Goal: Navigation & Orientation: Understand site structure

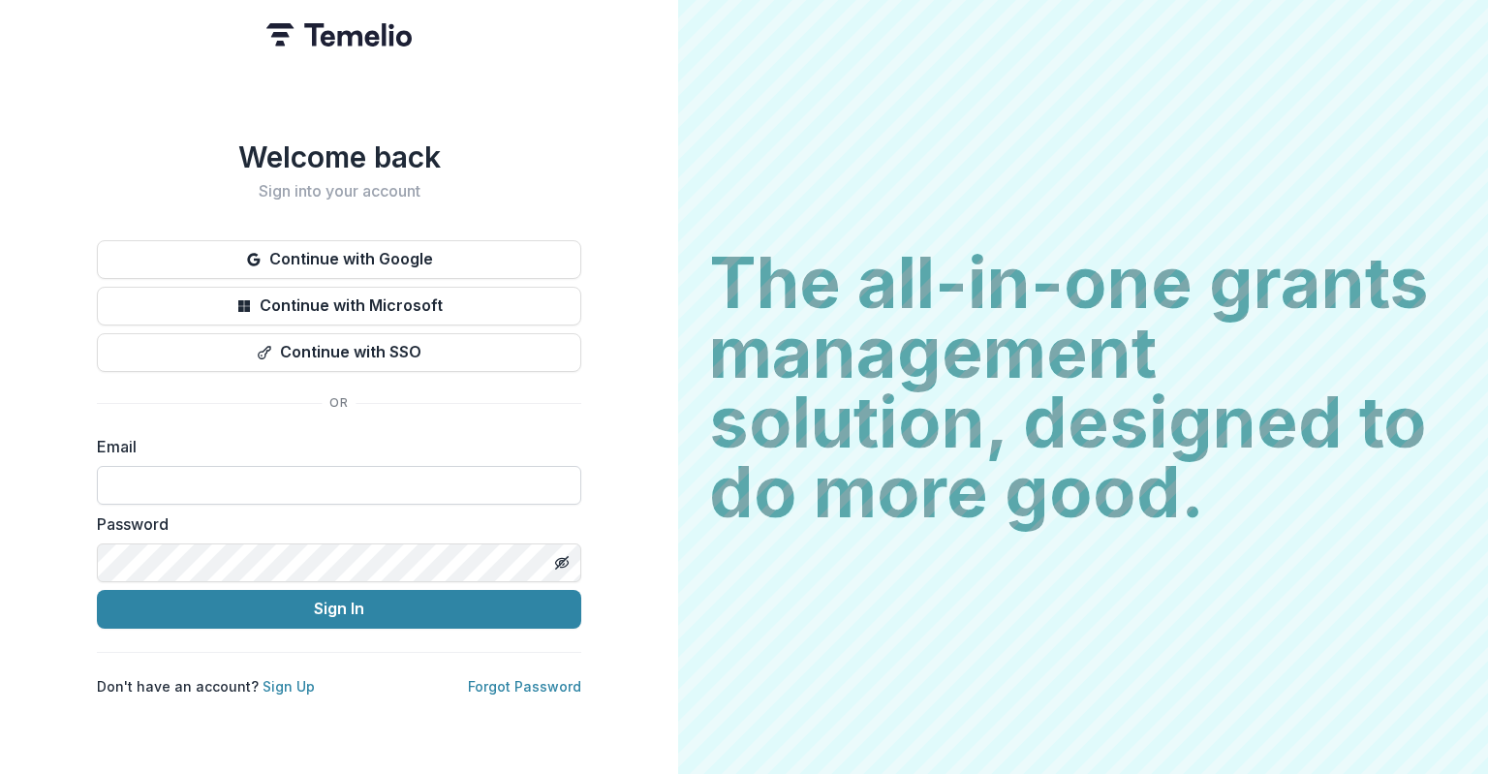
click at [272, 477] on input at bounding box center [339, 485] width 484 height 39
type input "**********"
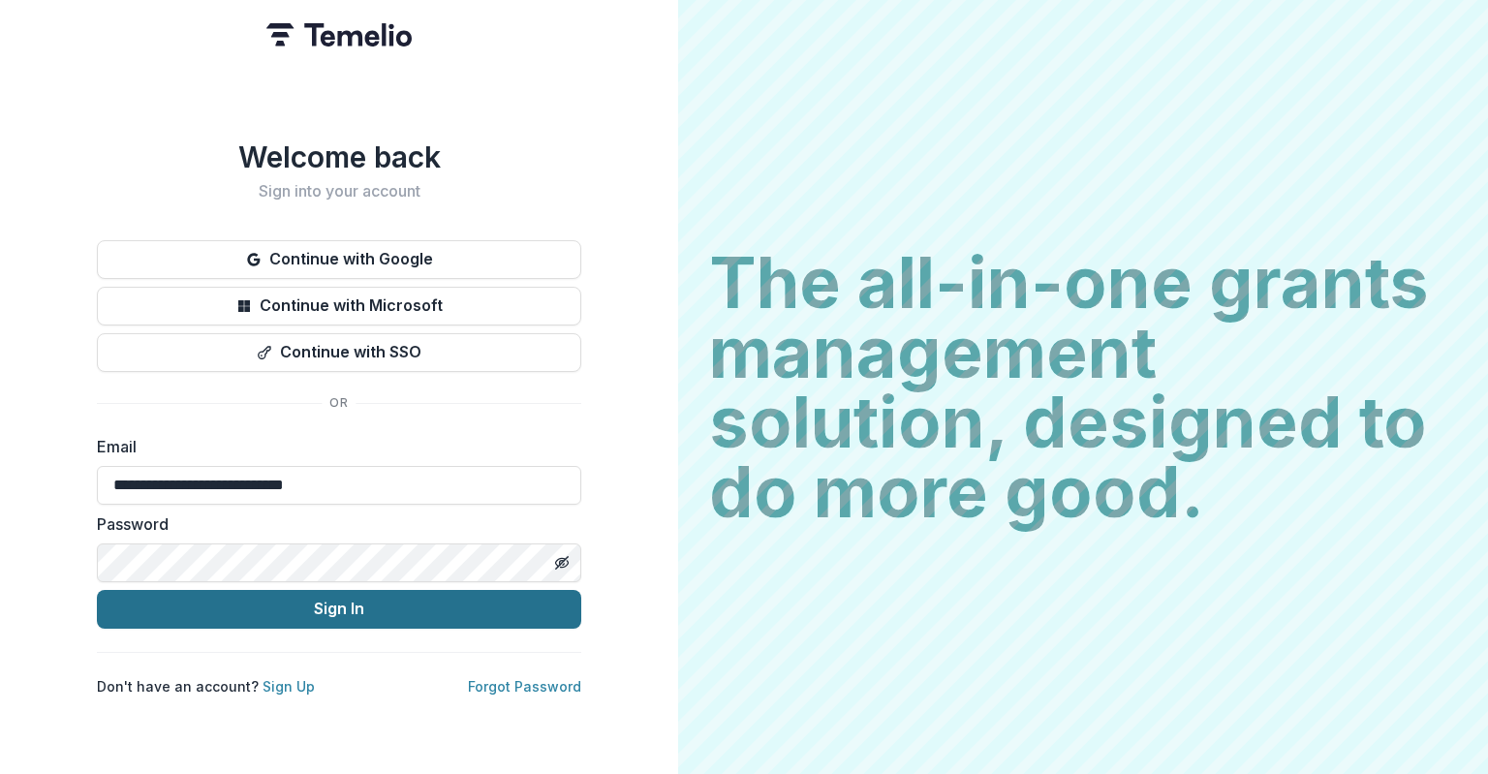
click at [276, 602] on button "Sign In" at bounding box center [339, 609] width 484 height 39
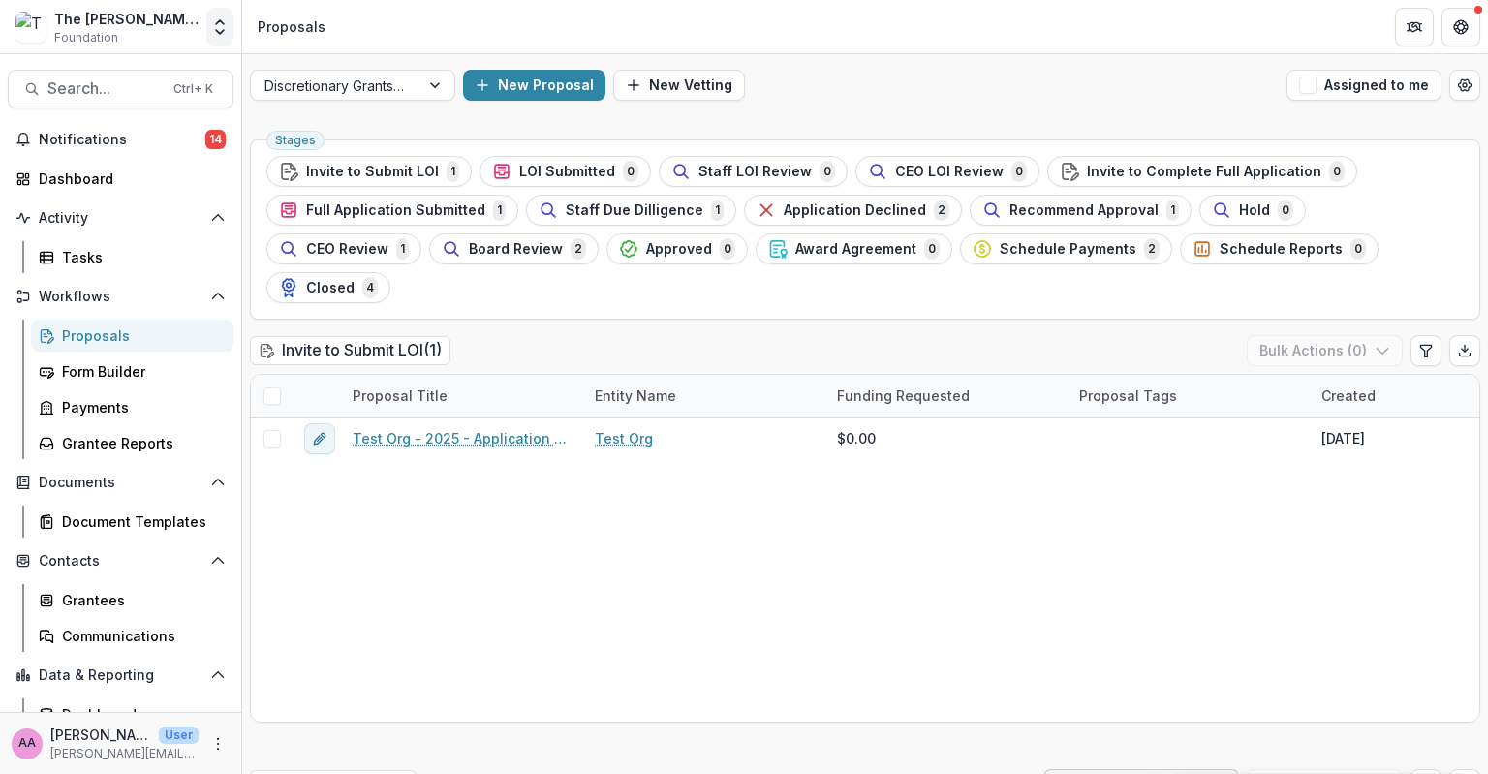
click at [211, 20] on icon "Open entity switcher" at bounding box center [219, 26] width 19 height 19
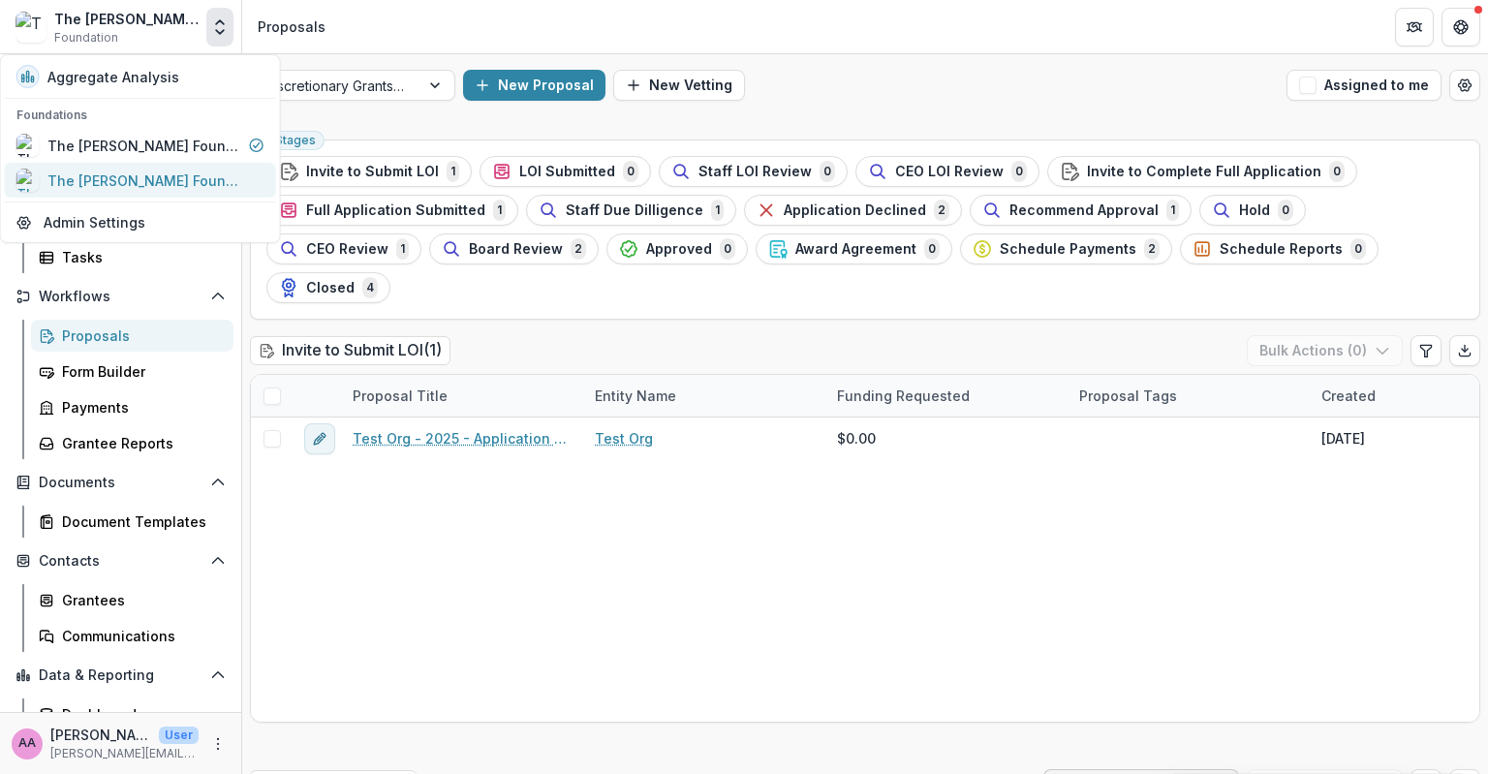
click at [182, 171] on div "The [PERSON_NAME] Foundation Data Sandbox" at bounding box center [144, 181] width 194 height 20
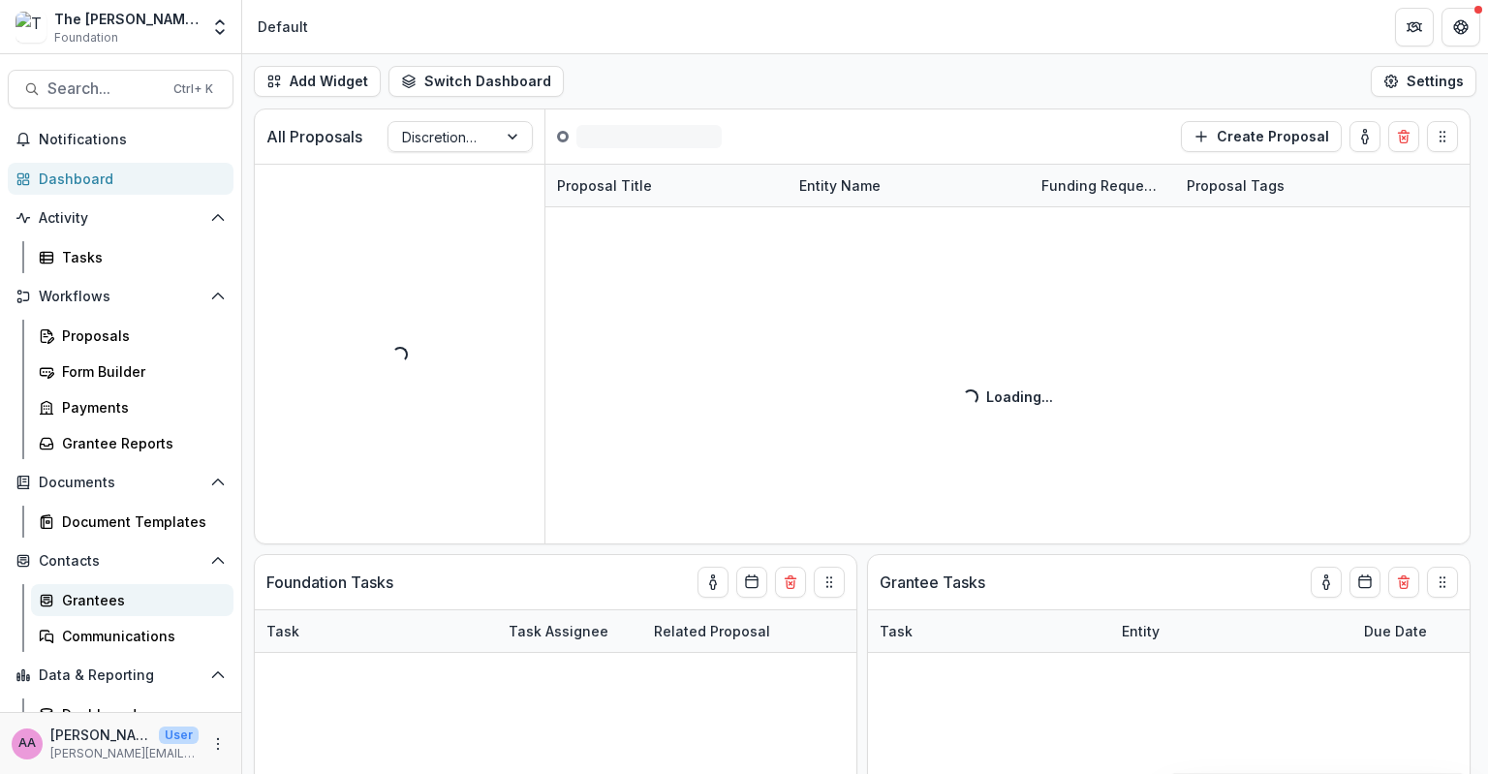
click at [132, 601] on div "Grantees" at bounding box center [140, 600] width 156 height 20
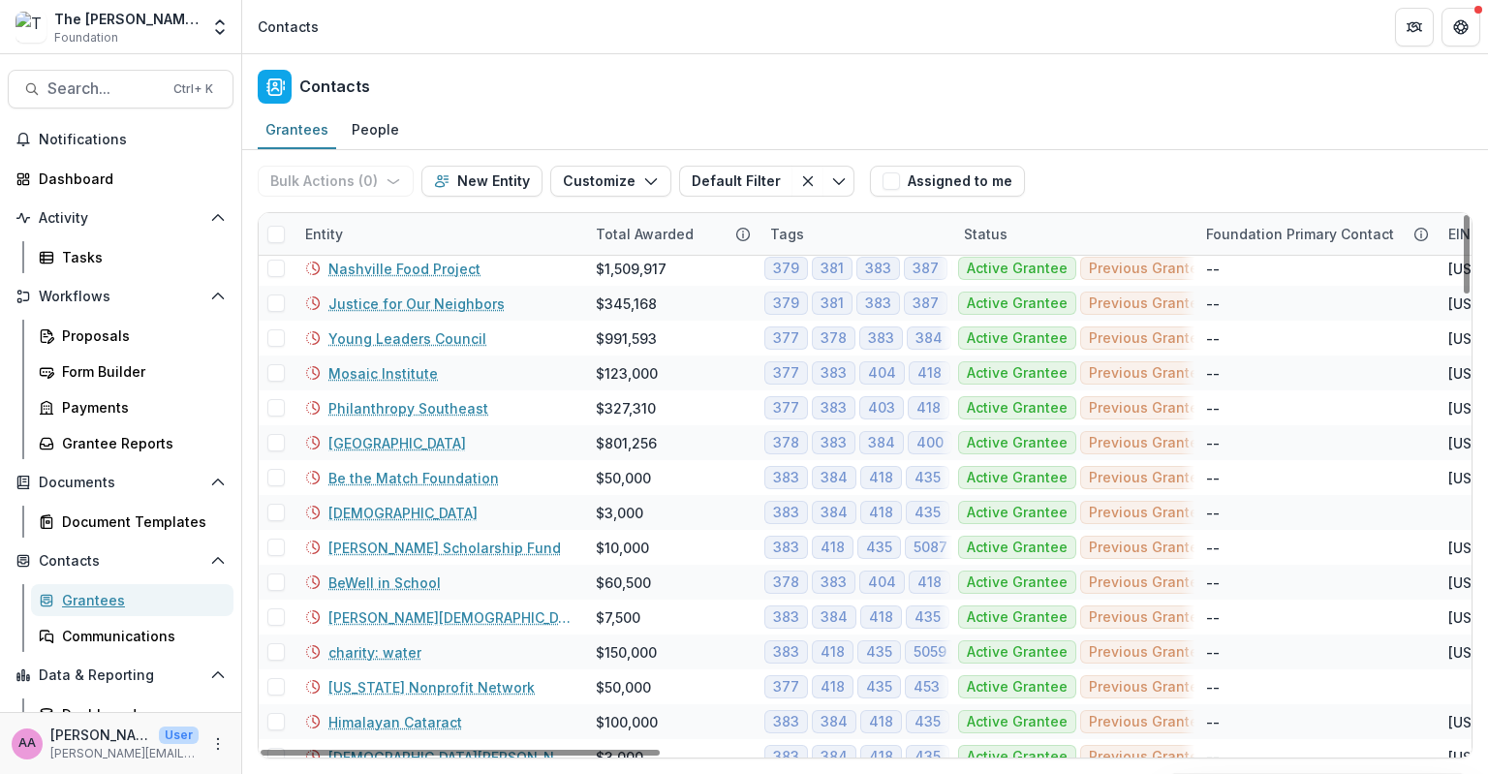
scroll to position [2659, 0]
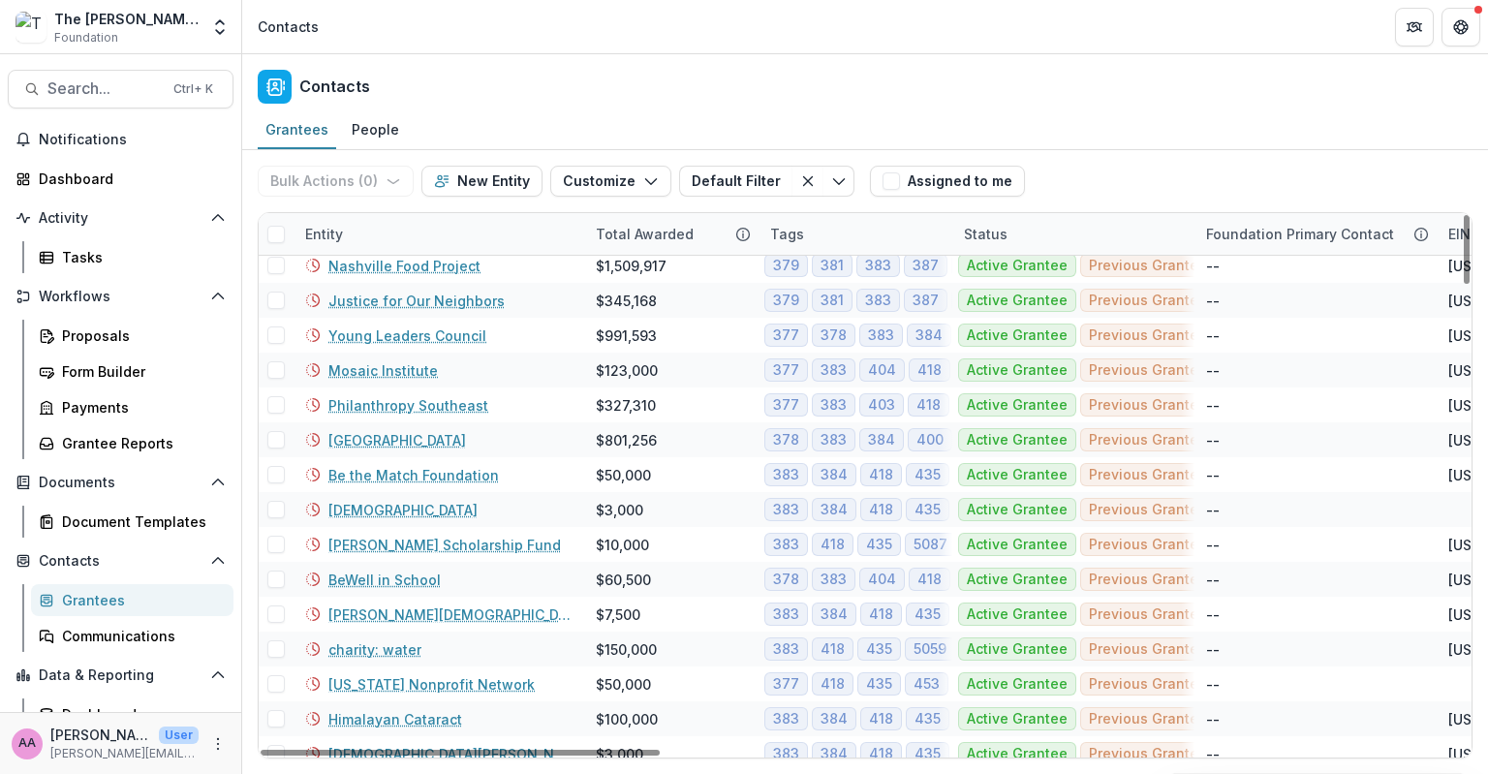
click at [673, 231] on div "Total Awarded" at bounding box center [644, 234] width 121 height 20
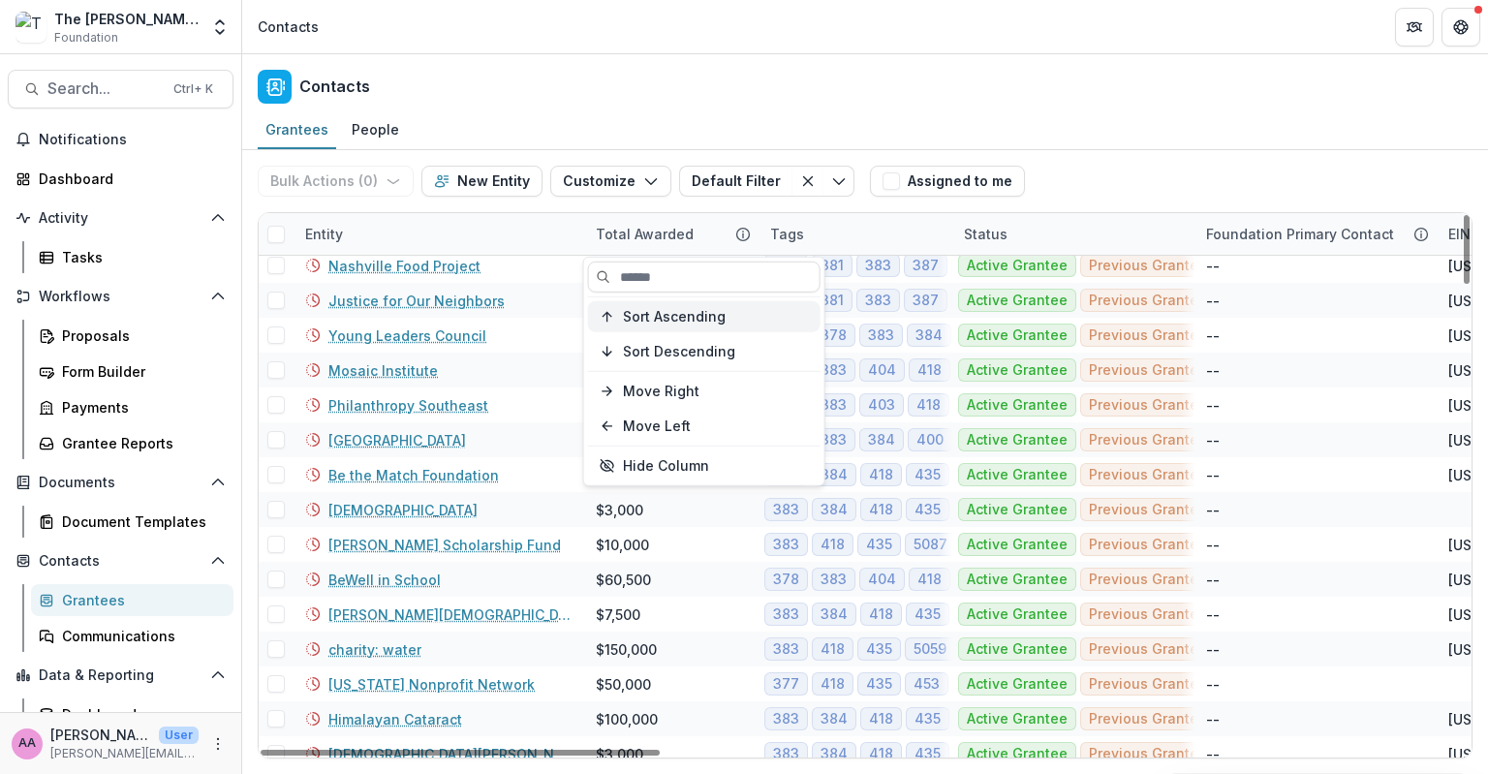
click at [694, 321] on span "Sort Ascending" at bounding box center [674, 316] width 103 height 16
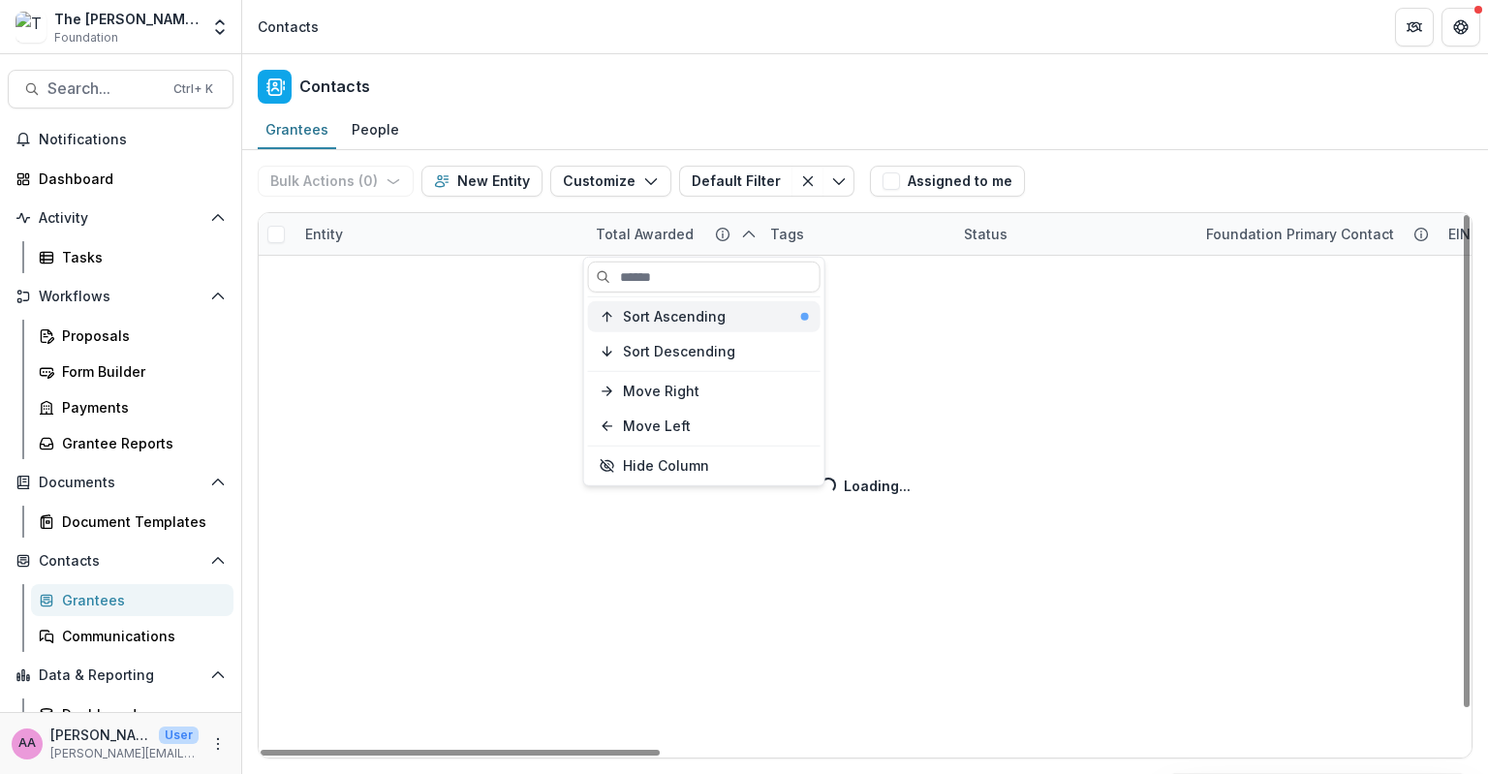
scroll to position [43, 0]
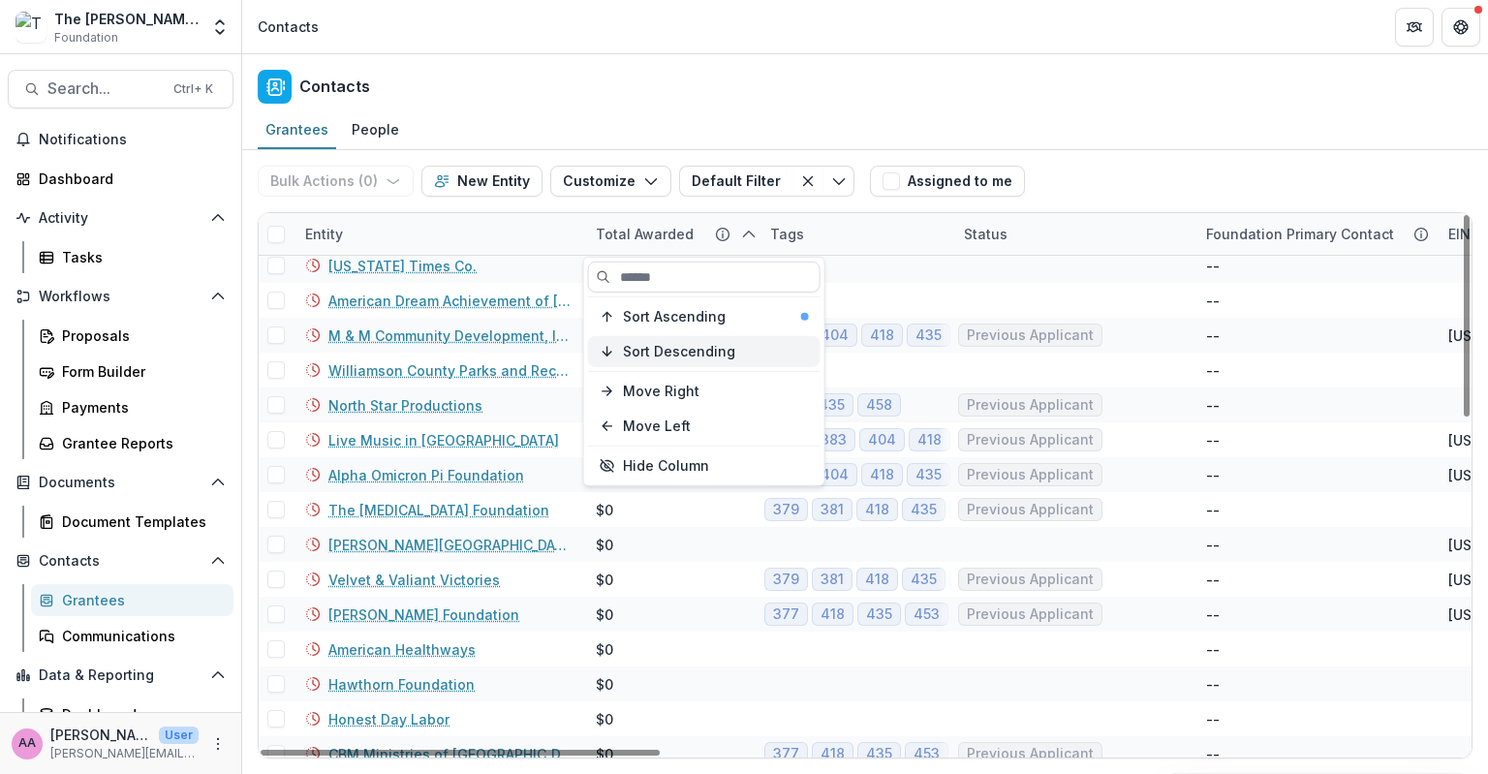
click at [673, 356] on span "Sort Descending" at bounding box center [679, 351] width 112 height 16
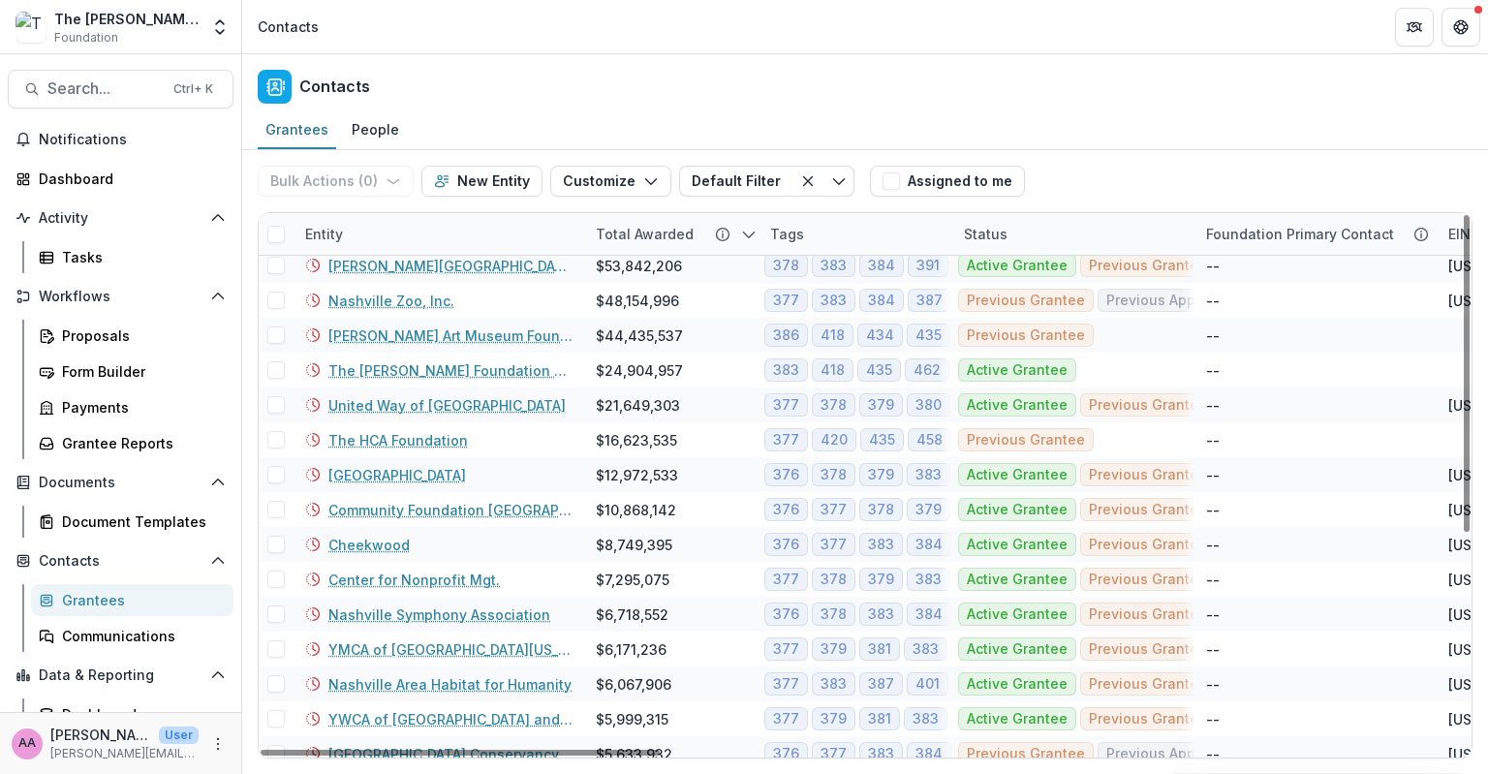
click at [482, 224] on div "Entity" at bounding box center [439, 234] width 291 height 42
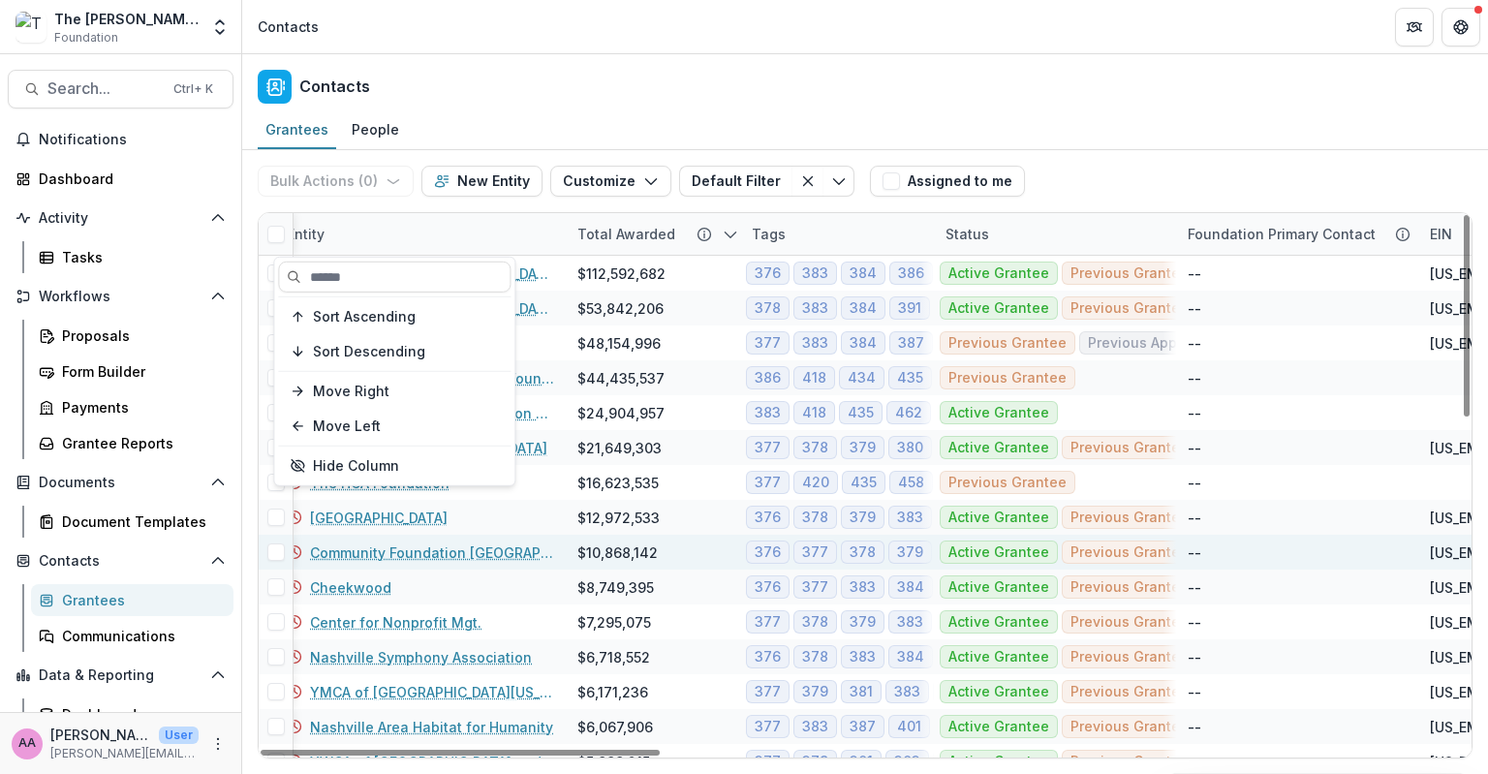
scroll to position [0, 0]
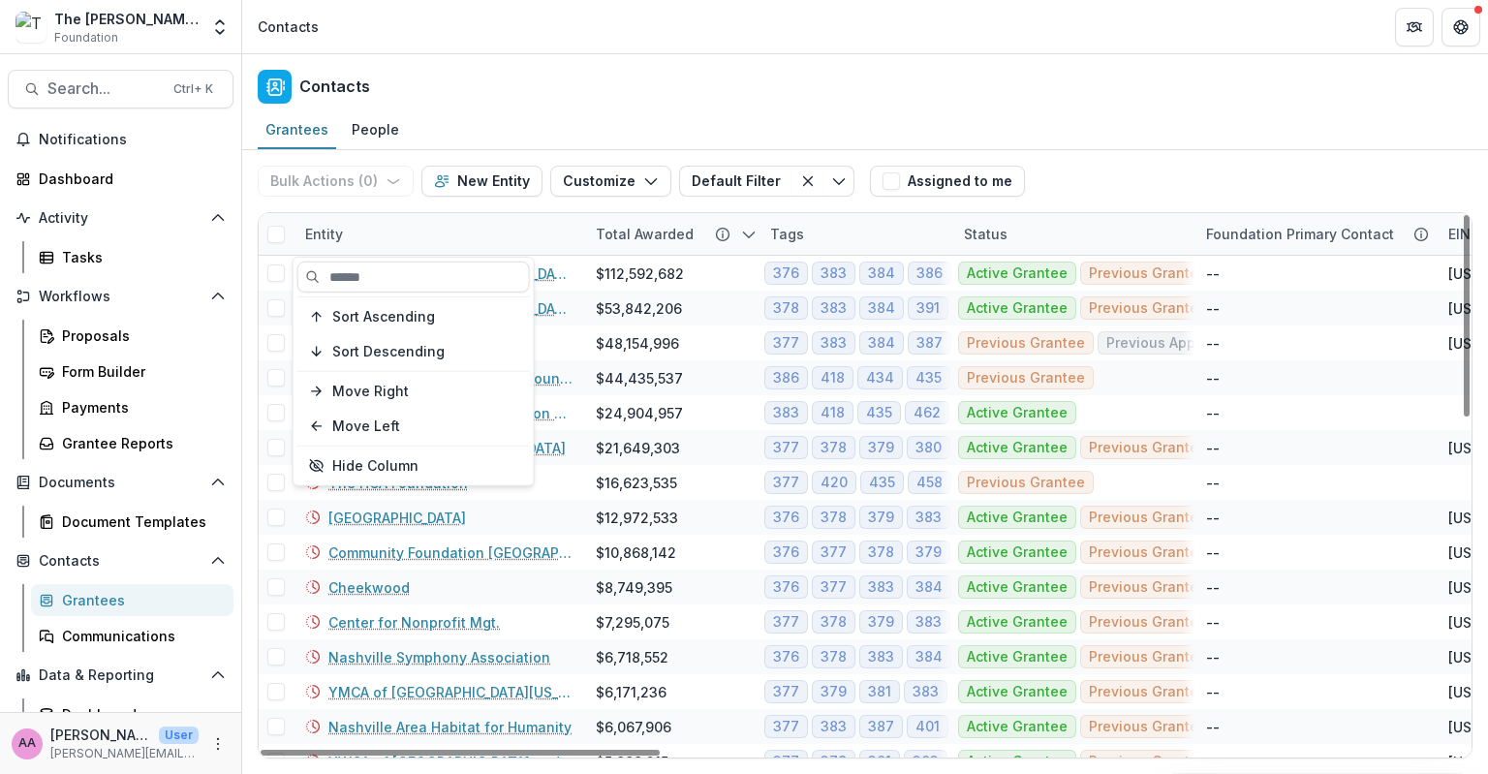
click at [1105, 170] on div "Bulk Actions ( 0 ) Send Email Create Proposals Create Tasks New Entity Customiz…" at bounding box center [865, 181] width 1215 height 62
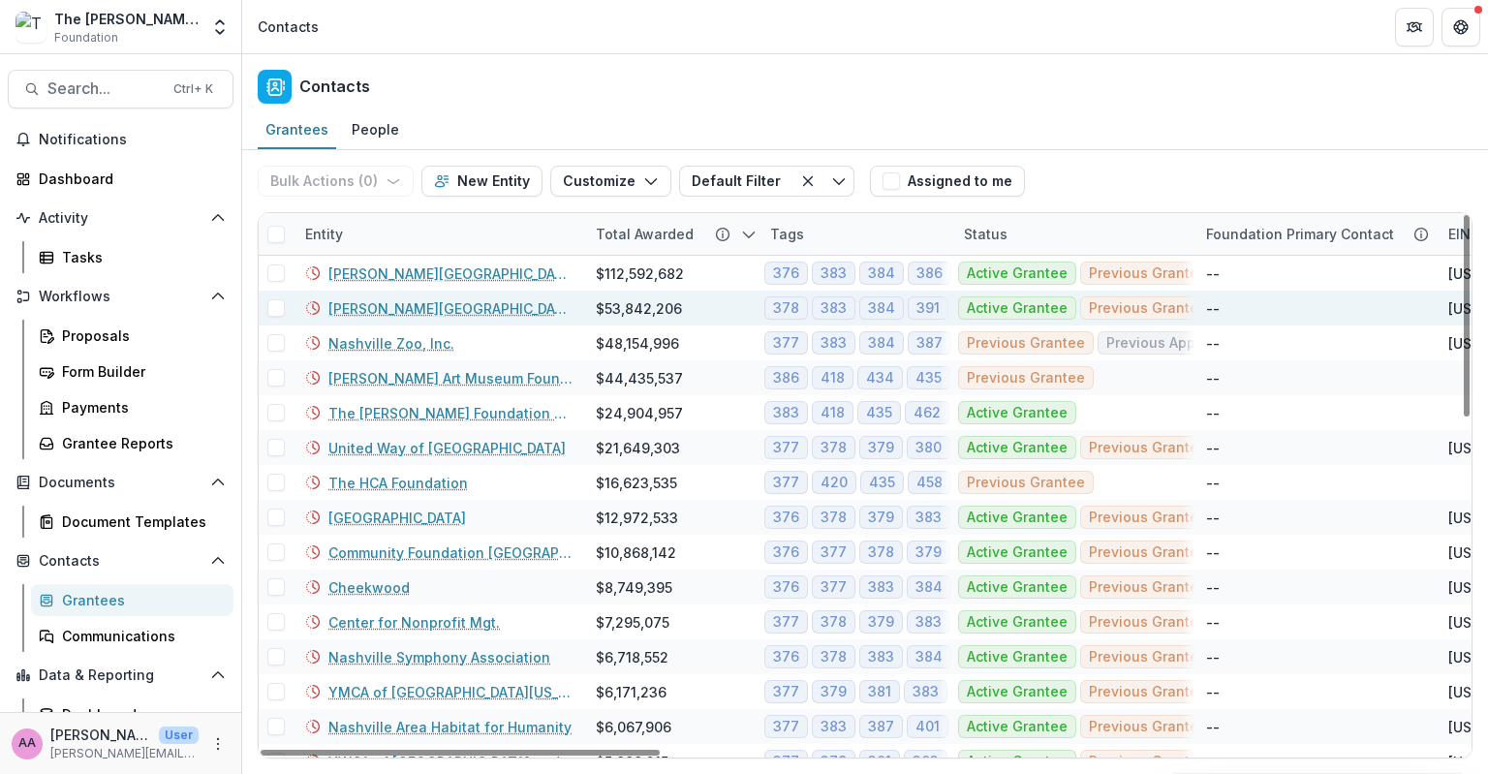
click at [425, 302] on link "[PERSON_NAME][GEOGRAPHIC_DATA]" at bounding box center [450, 308] width 244 height 20
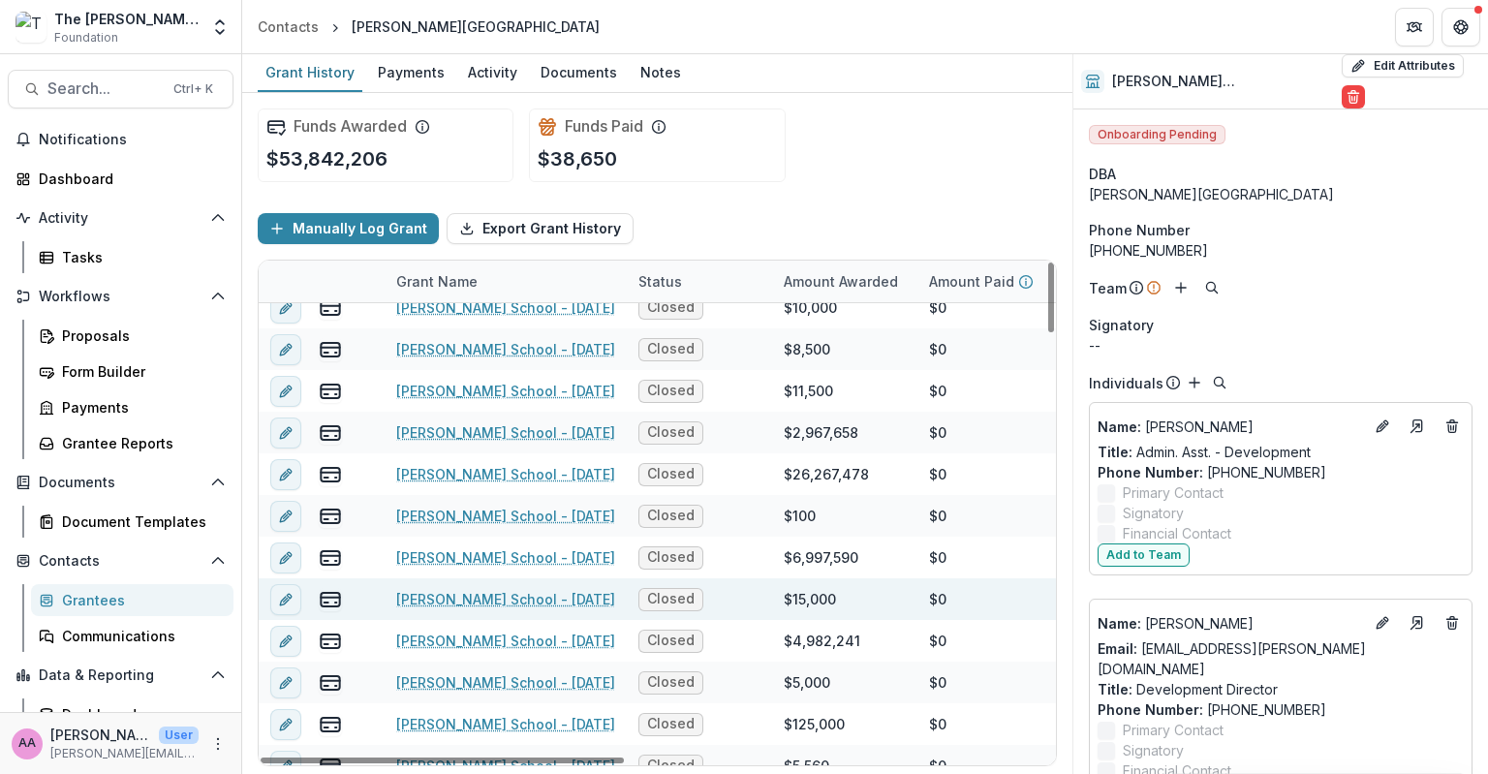
scroll to position [2267, 0]
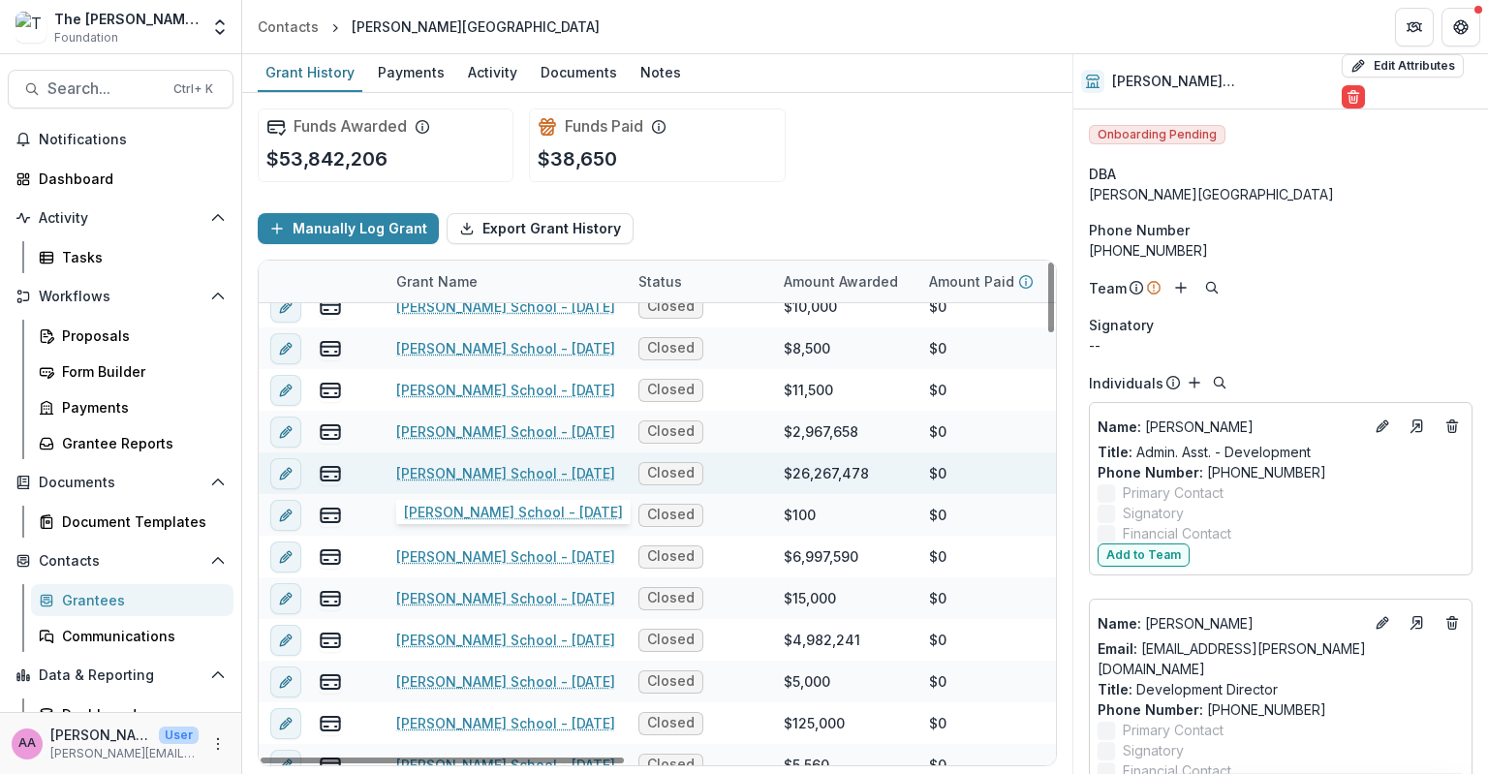
click at [457, 472] on link "[PERSON_NAME] School - [DATE]" at bounding box center [505, 473] width 219 height 20
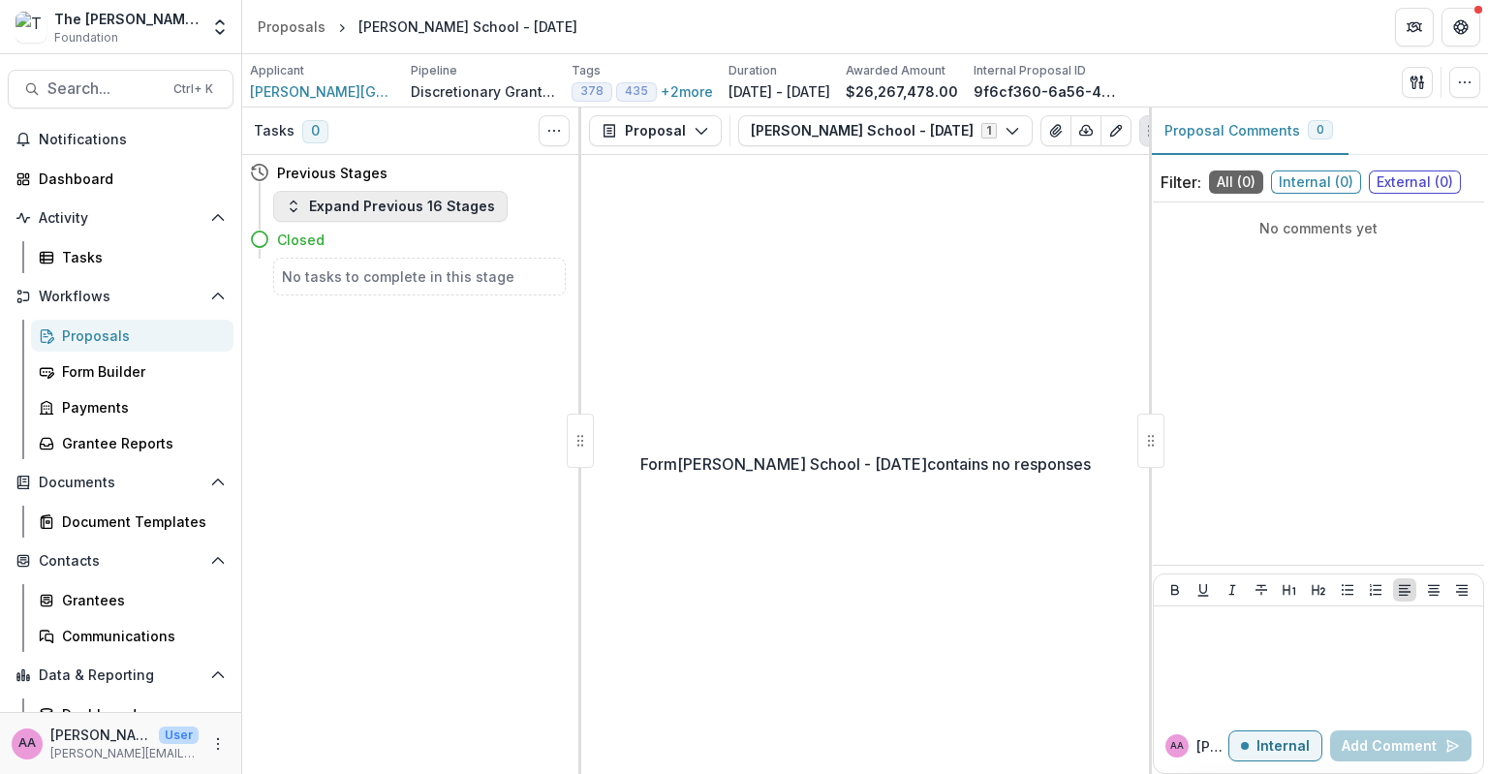
click at [426, 216] on button "Expand Previous 16 Stages" at bounding box center [390, 206] width 234 height 31
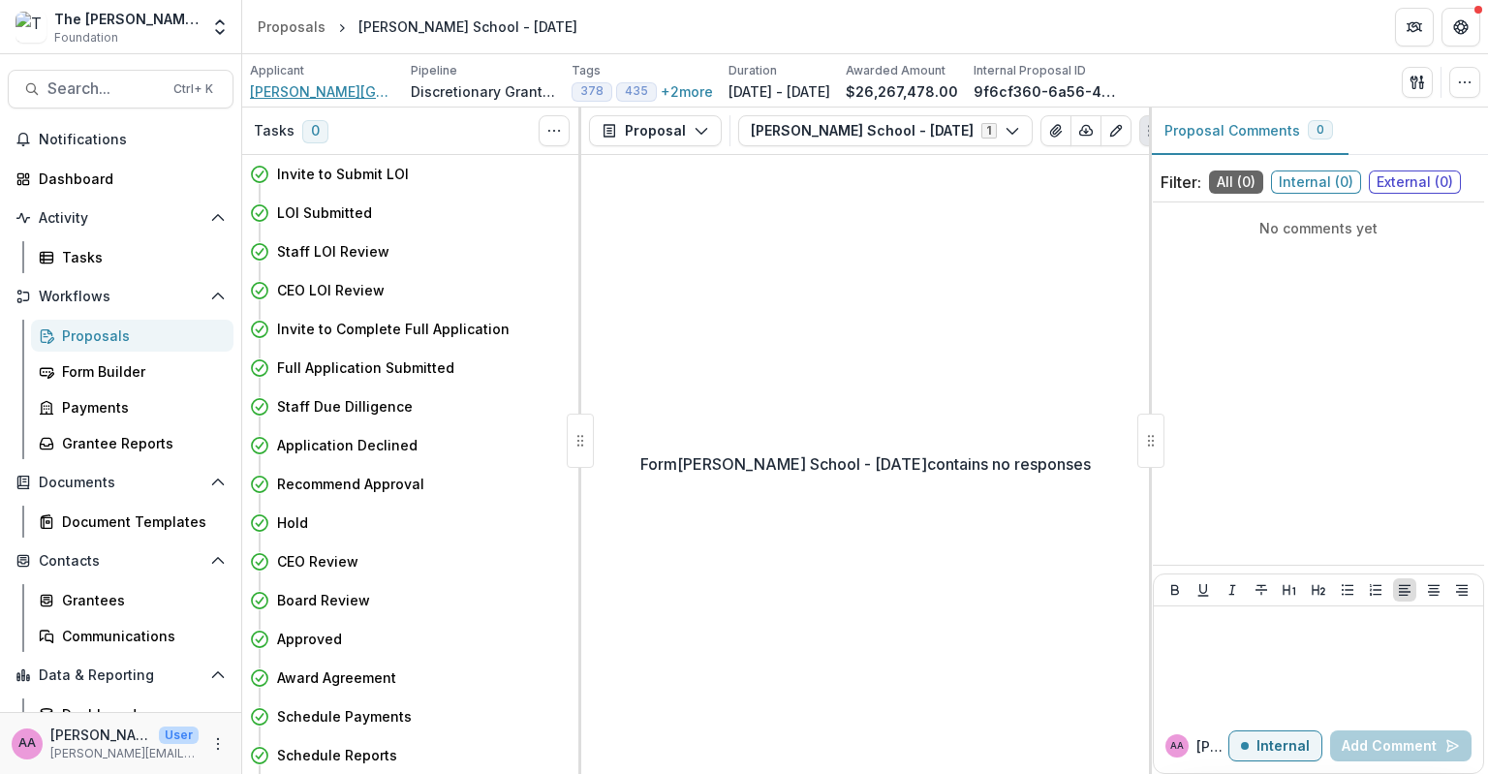
click at [327, 89] on span "[PERSON_NAME][GEOGRAPHIC_DATA]" at bounding box center [322, 91] width 145 height 20
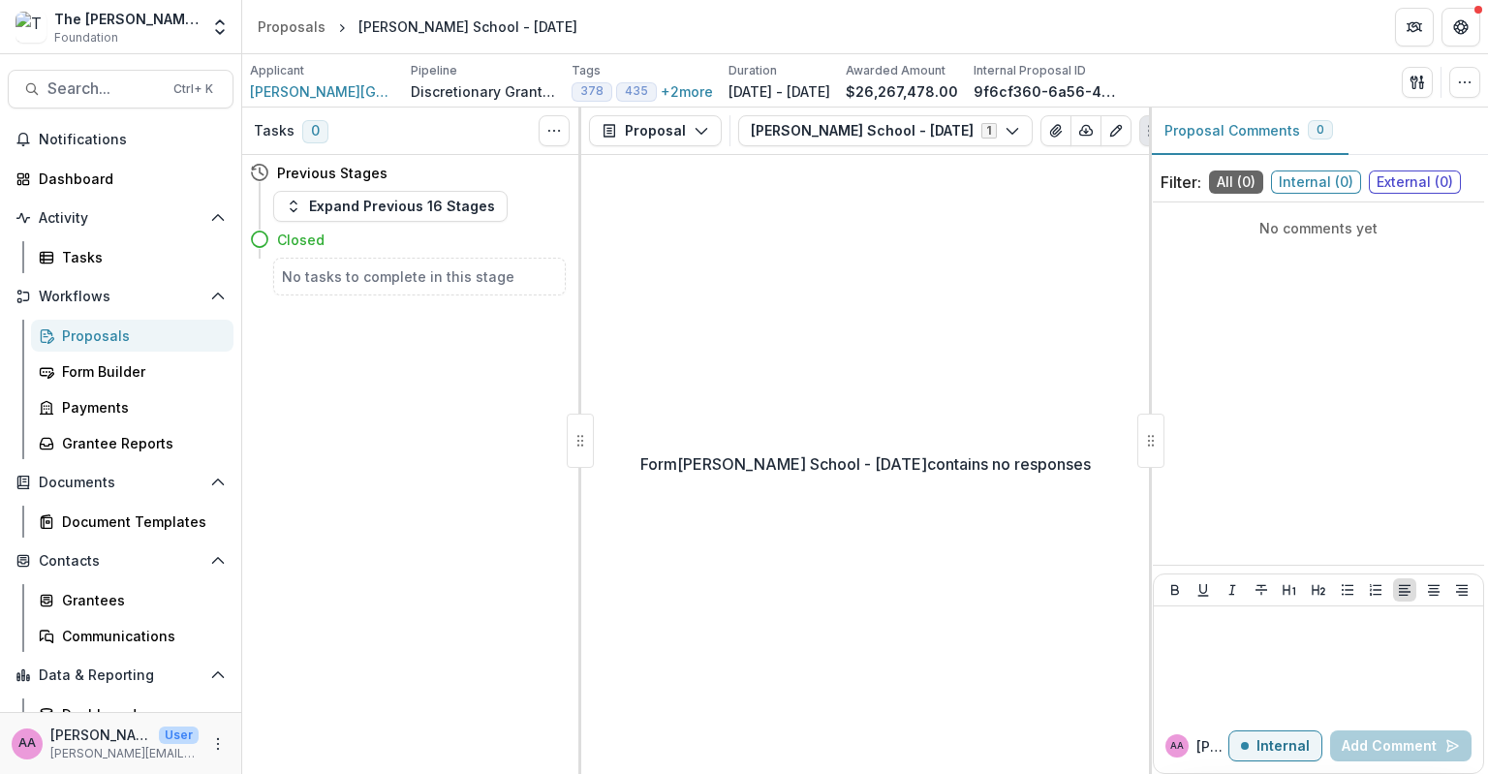
click at [109, 327] on div "Proposals" at bounding box center [140, 336] width 156 height 20
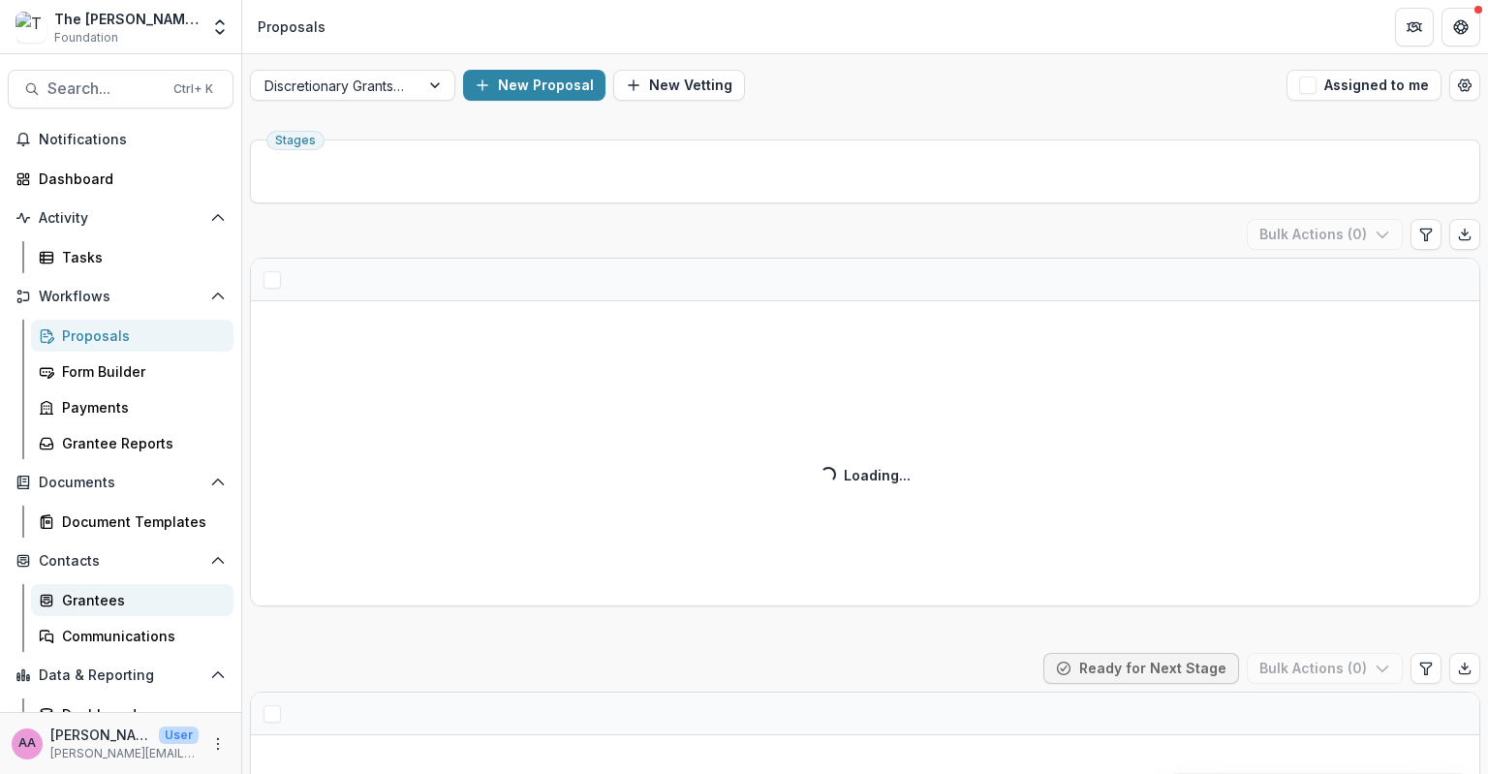
click at [103, 588] on link "Grantees" at bounding box center [132, 600] width 203 height 32
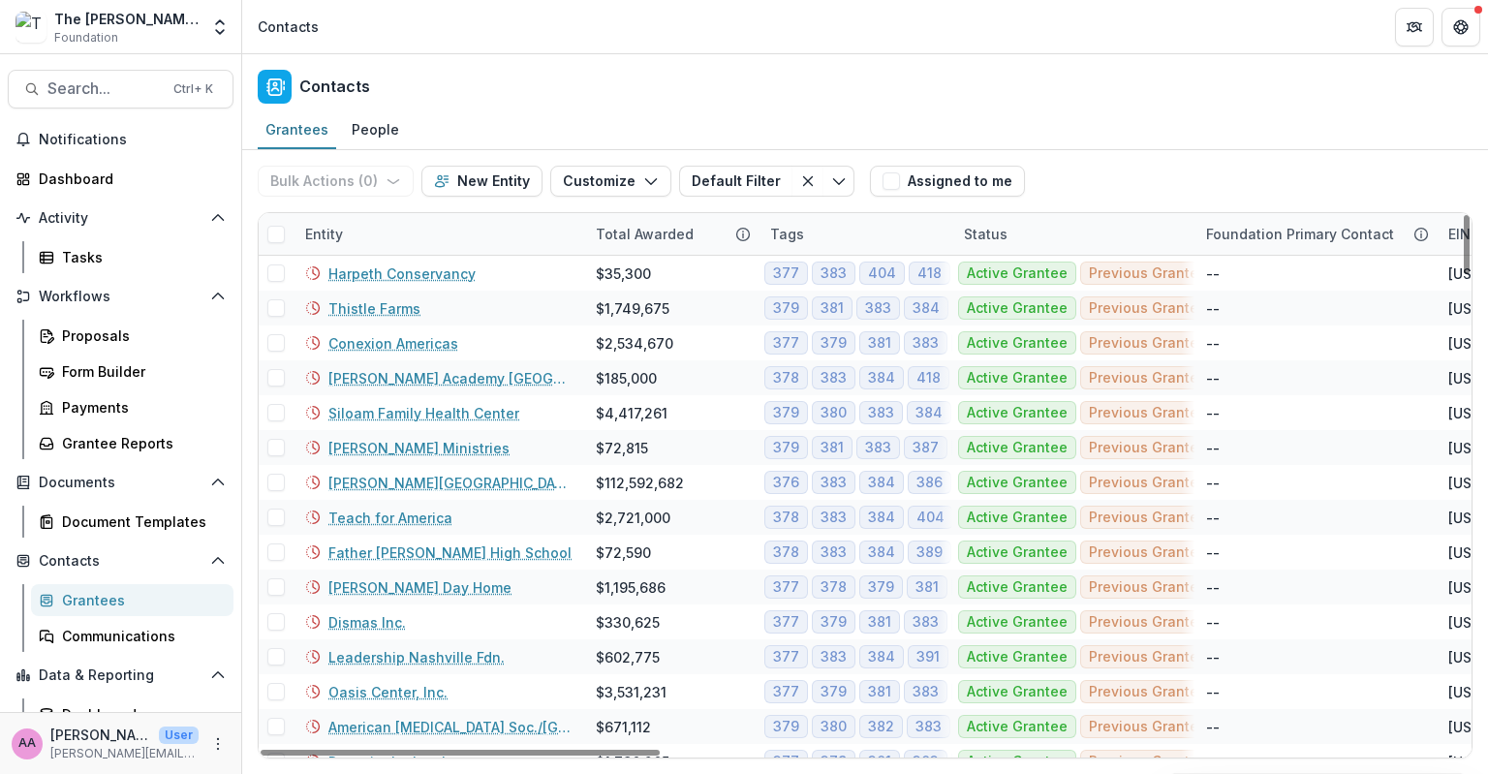
click at [636, 240] on div "Total Awarded" at bounding box center [644, 234] width 121 height 20
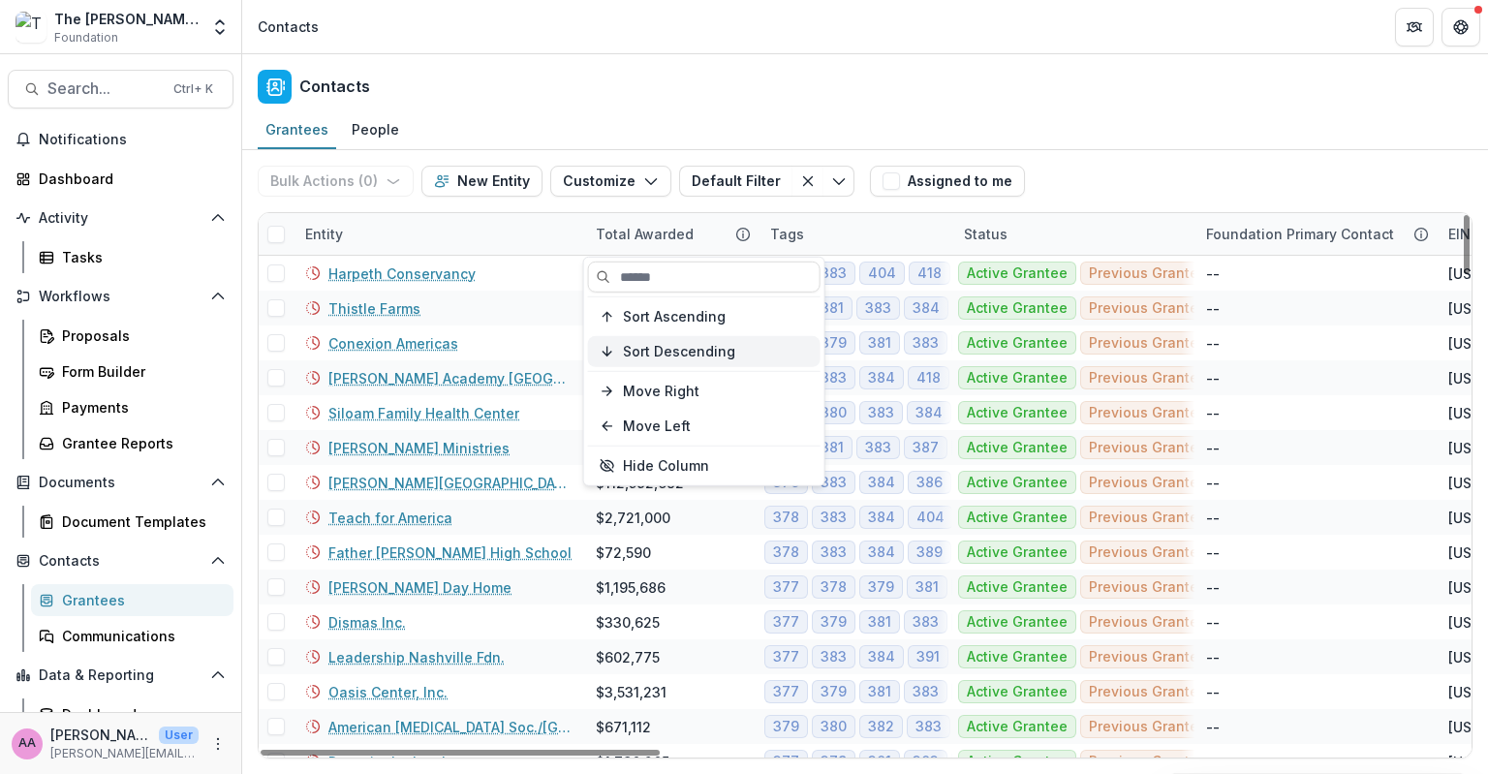
click at [625, 339] on button "Sort Descending" at bounding box center [704, 351] width 233 height 31
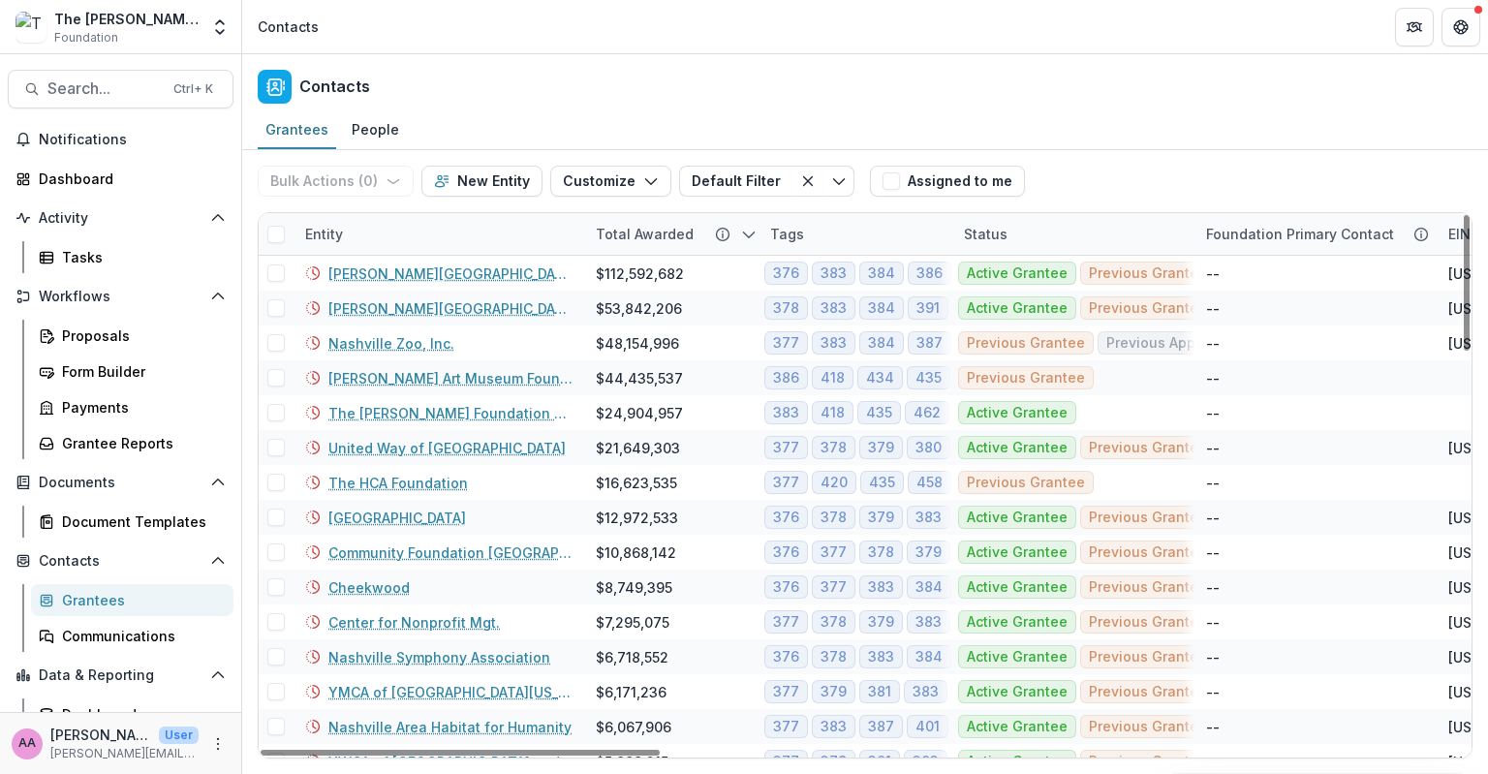
click at [1108, 54] on div "Contacts" at bounding box center [865, 82] width 1246 height 57
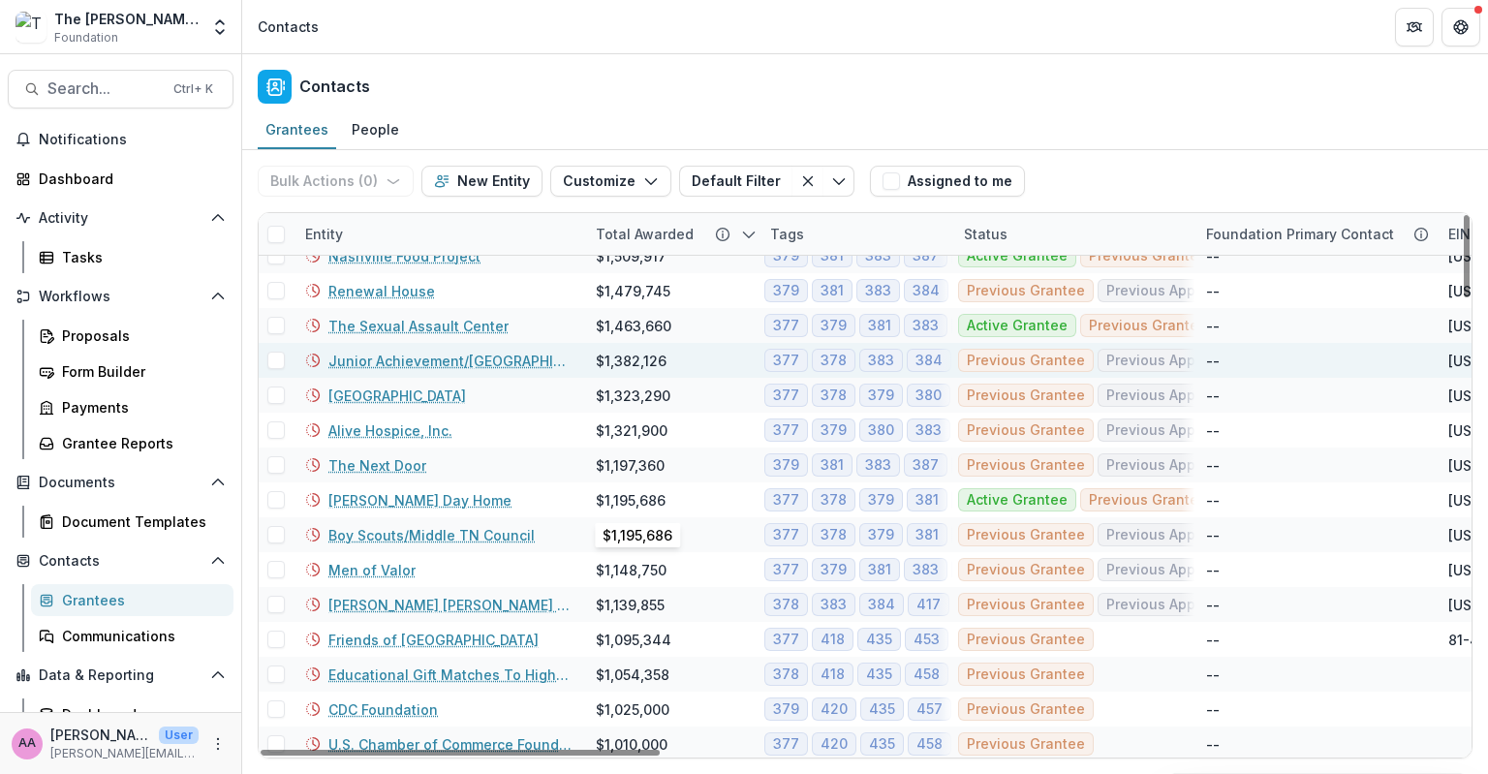
scroll to position [2008, 0]
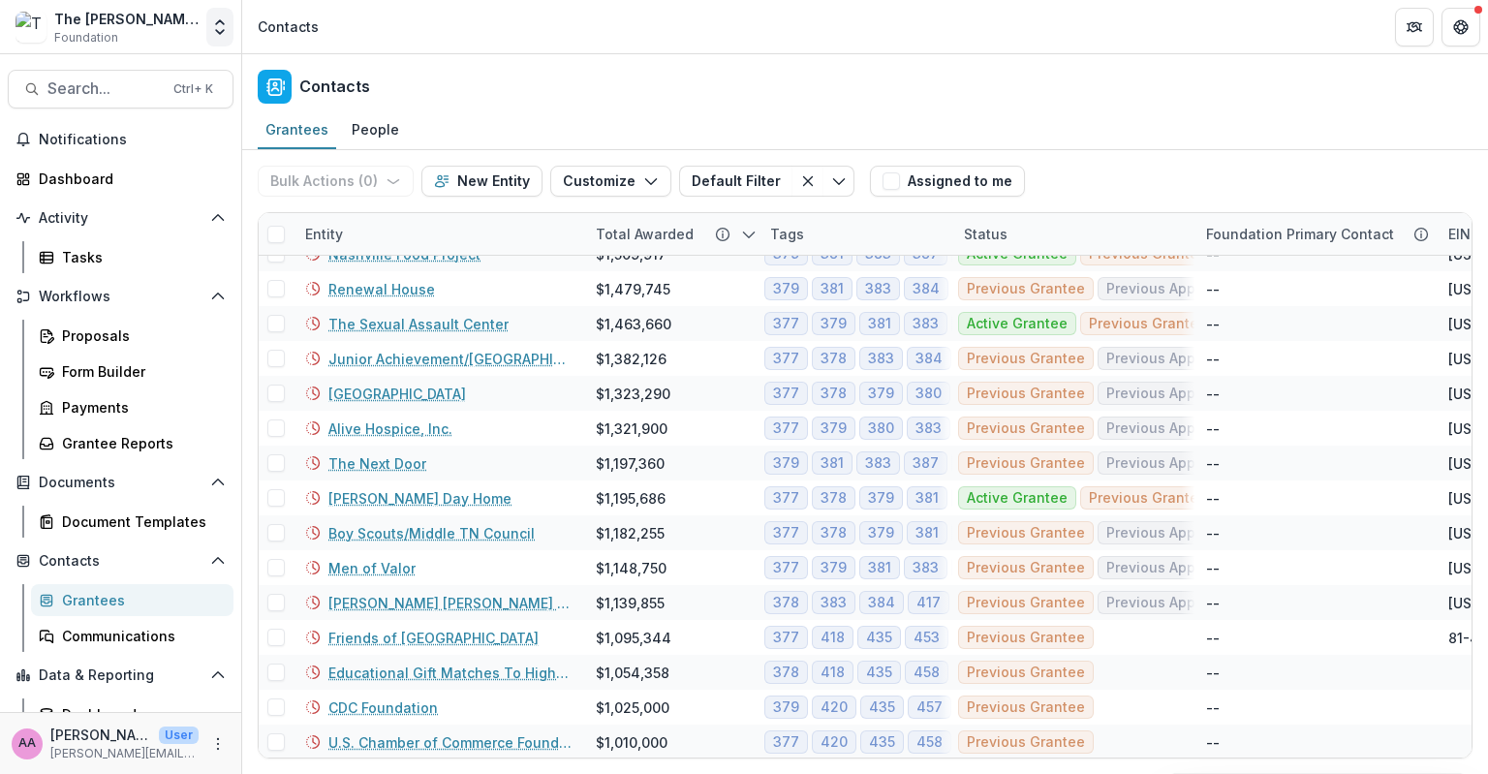
click at [211, 37] on button "Open entity switcher" at bounding box center [219, 27] width 27 height 39
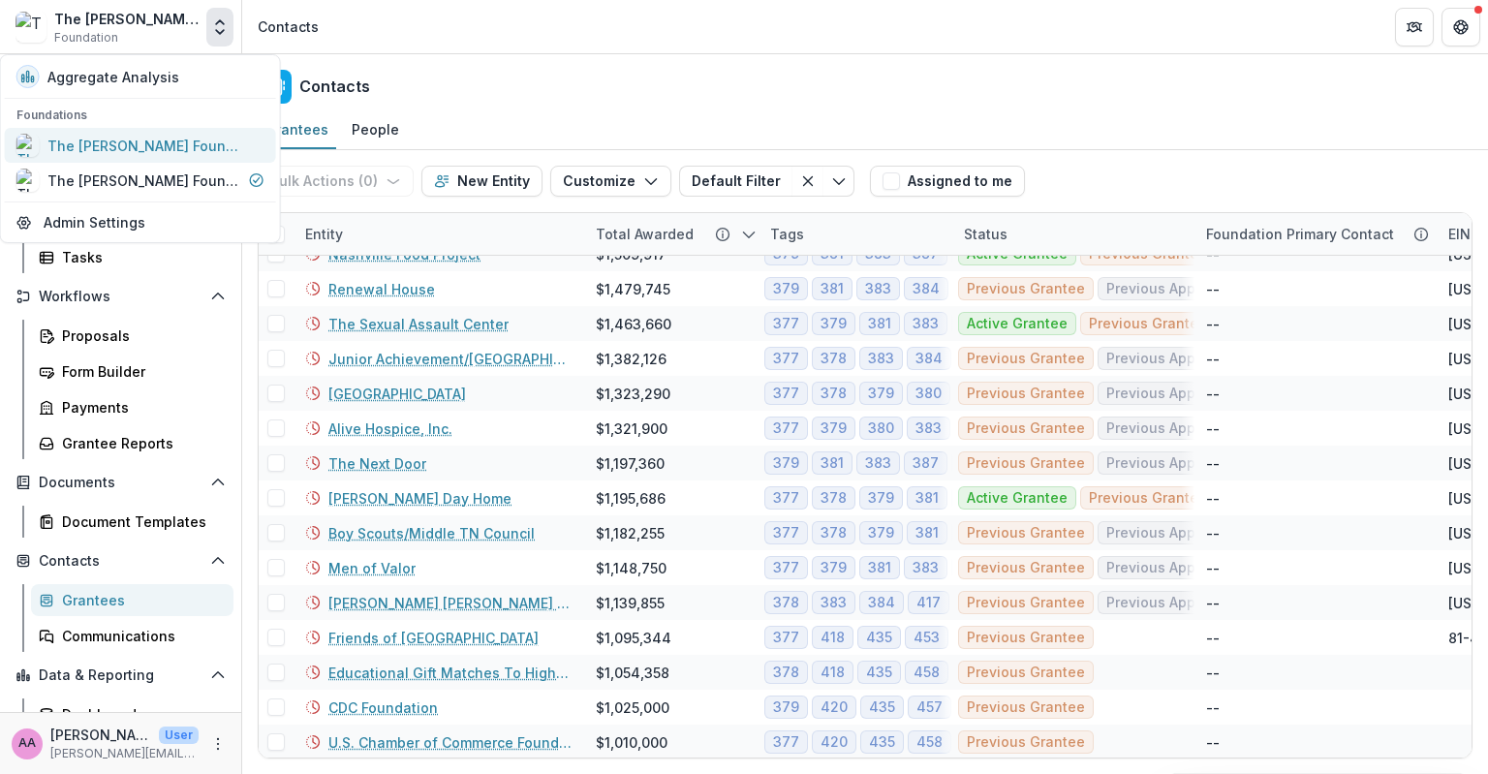
click at [133, 152] on div "The [PERSON_NAME] Foundation Workflow Sandbox" at bounding box center [144, 146] width 194 height 20
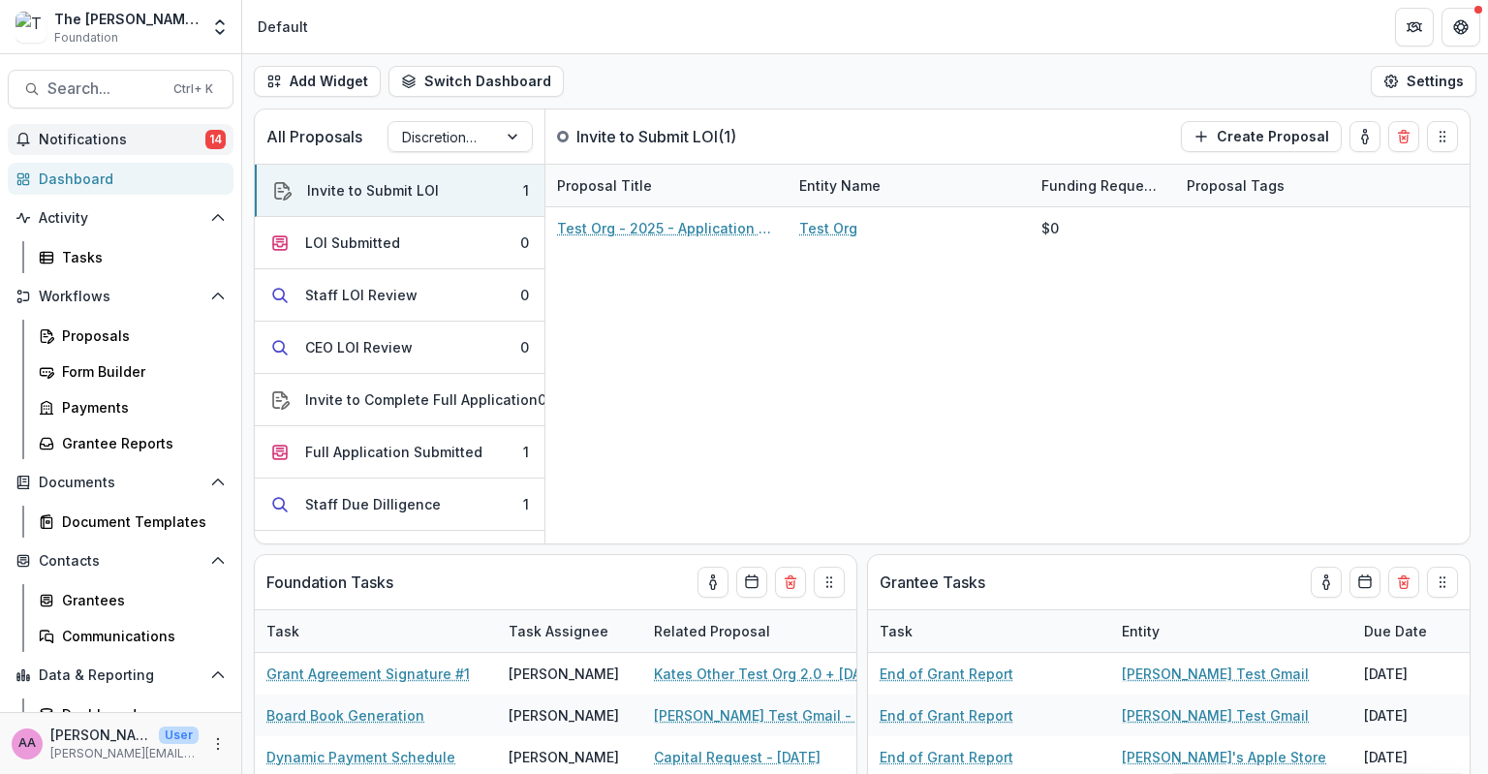
click at [133, 152] on button "Notifications 14" at bounding box center [121, 139] width 226 height 31
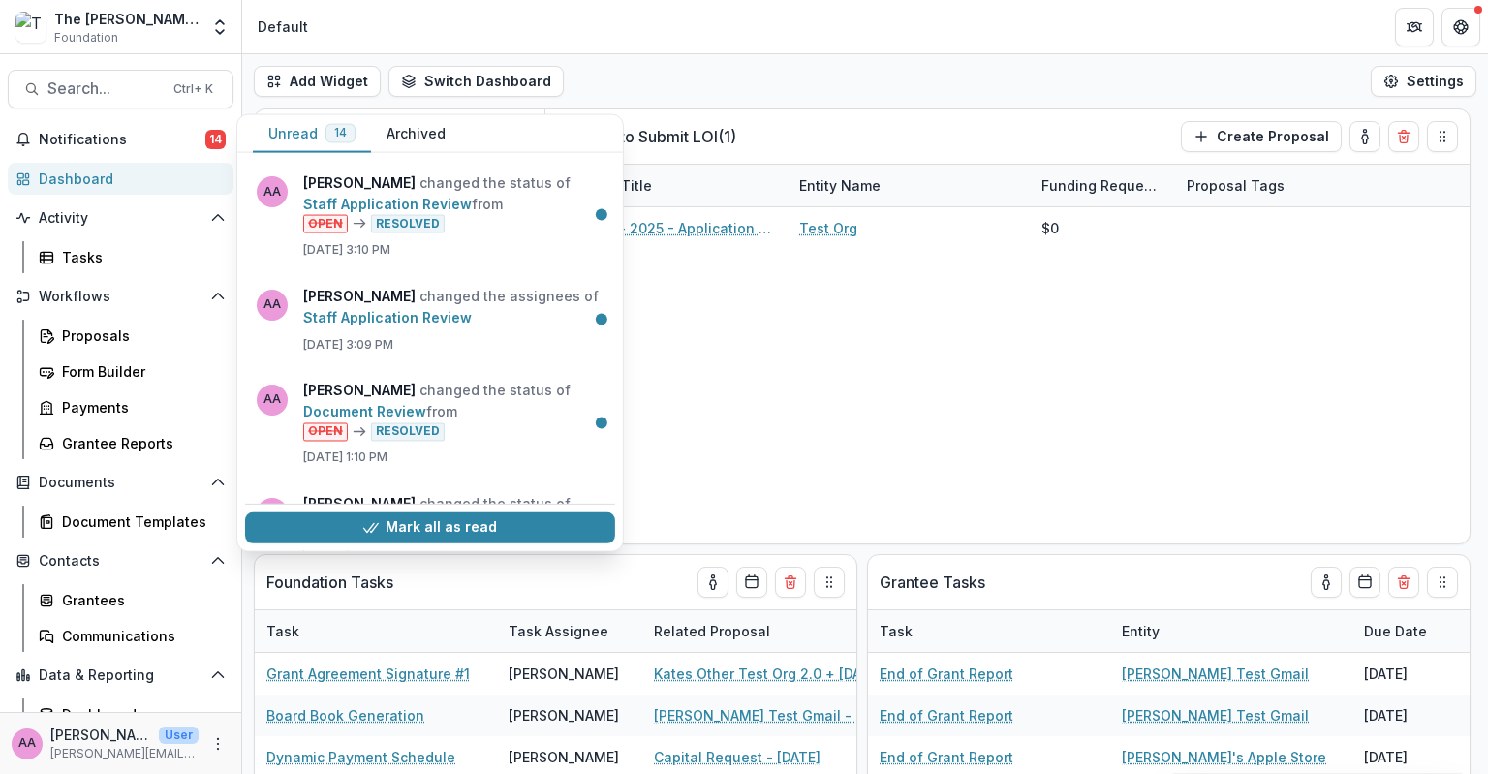
click at [133, 156] on div "Notifications 14 Unread 14 Archived AA [PERSON_NAME] changed the status of Staf…" at bounding box center [120, 445] width 241 height 642
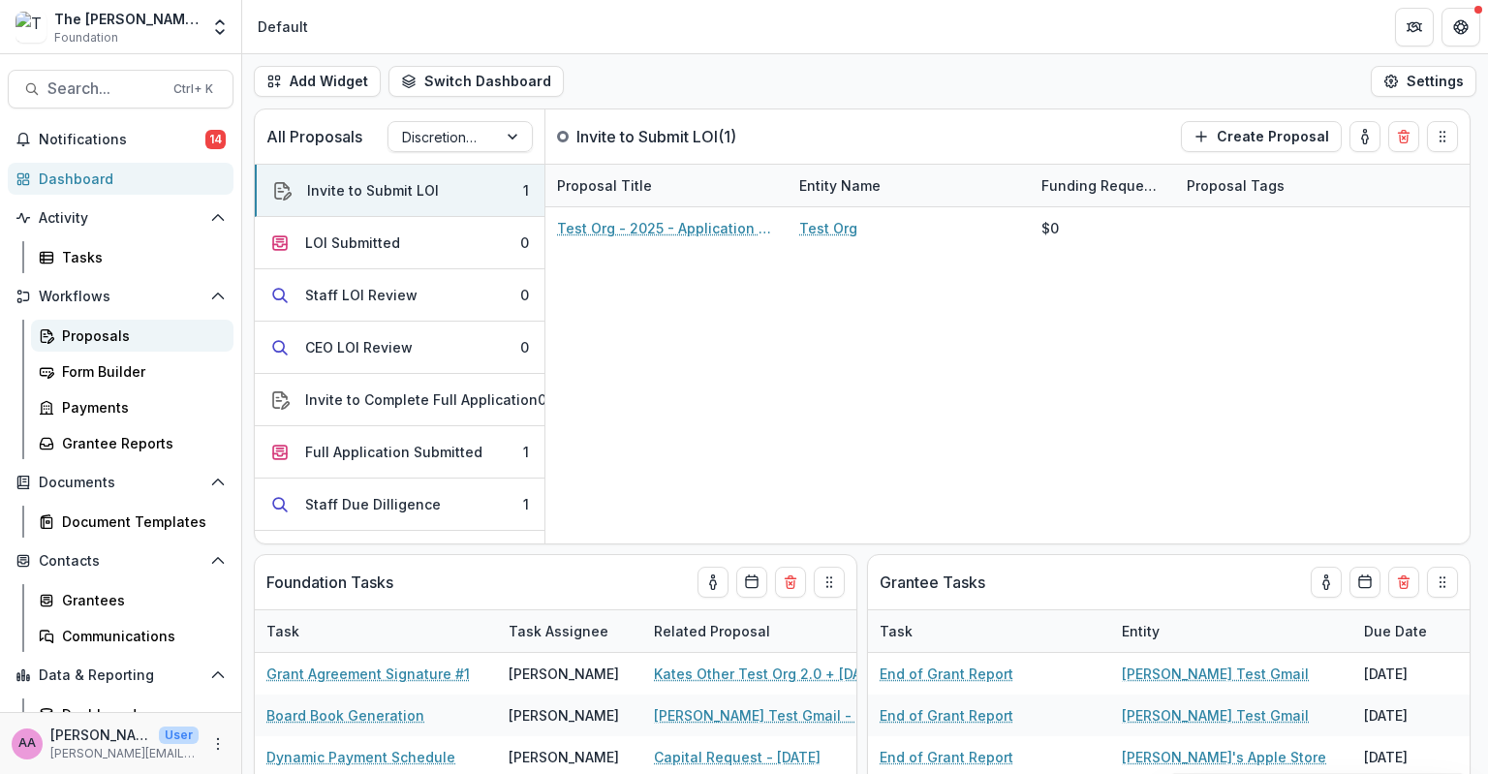
click at [140, 351] on link "Proposals" at bounding box center [132, 336] width 203 height 32
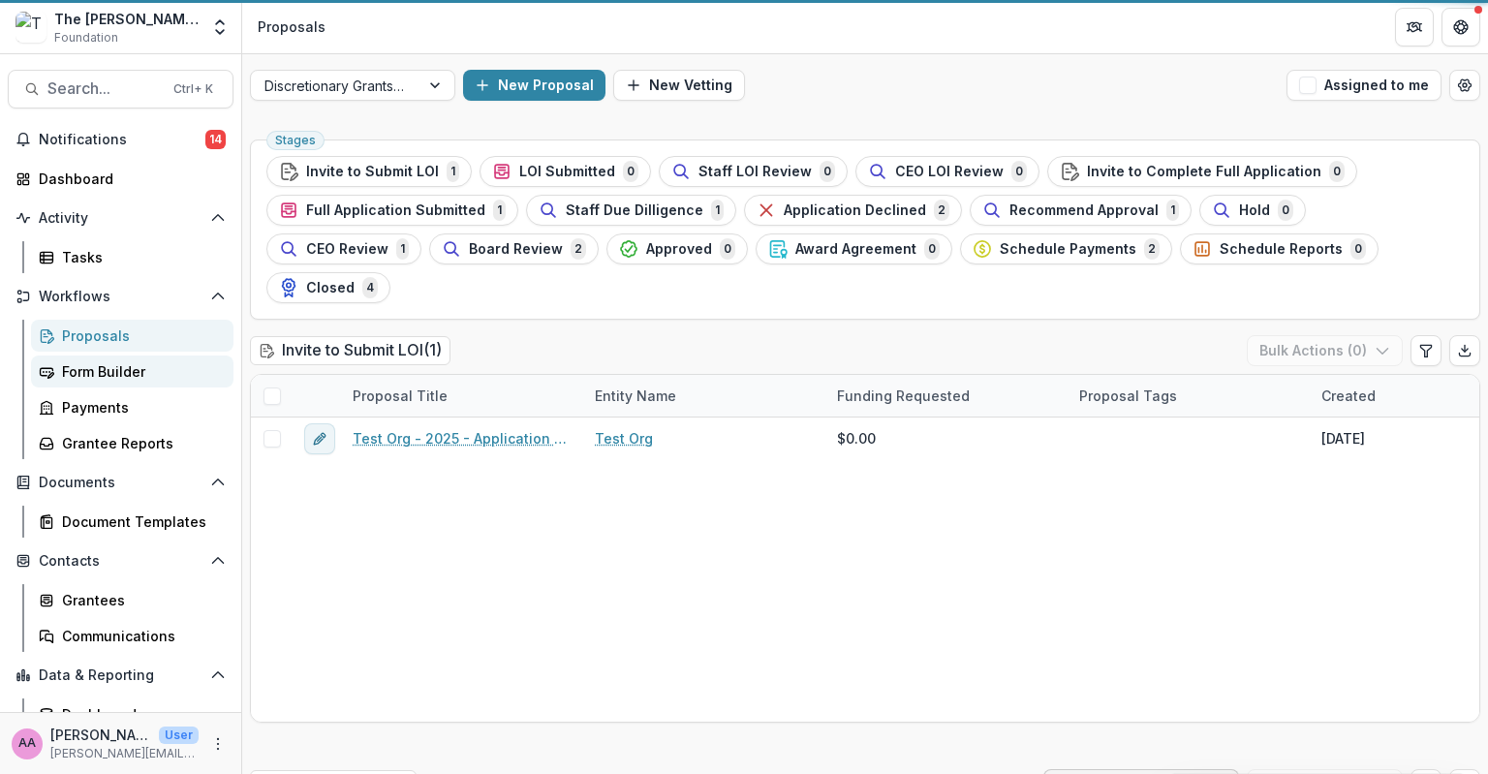
click at [133, 367] on div "Form Builder" at bounding box center [140, 371] width 156 height 20
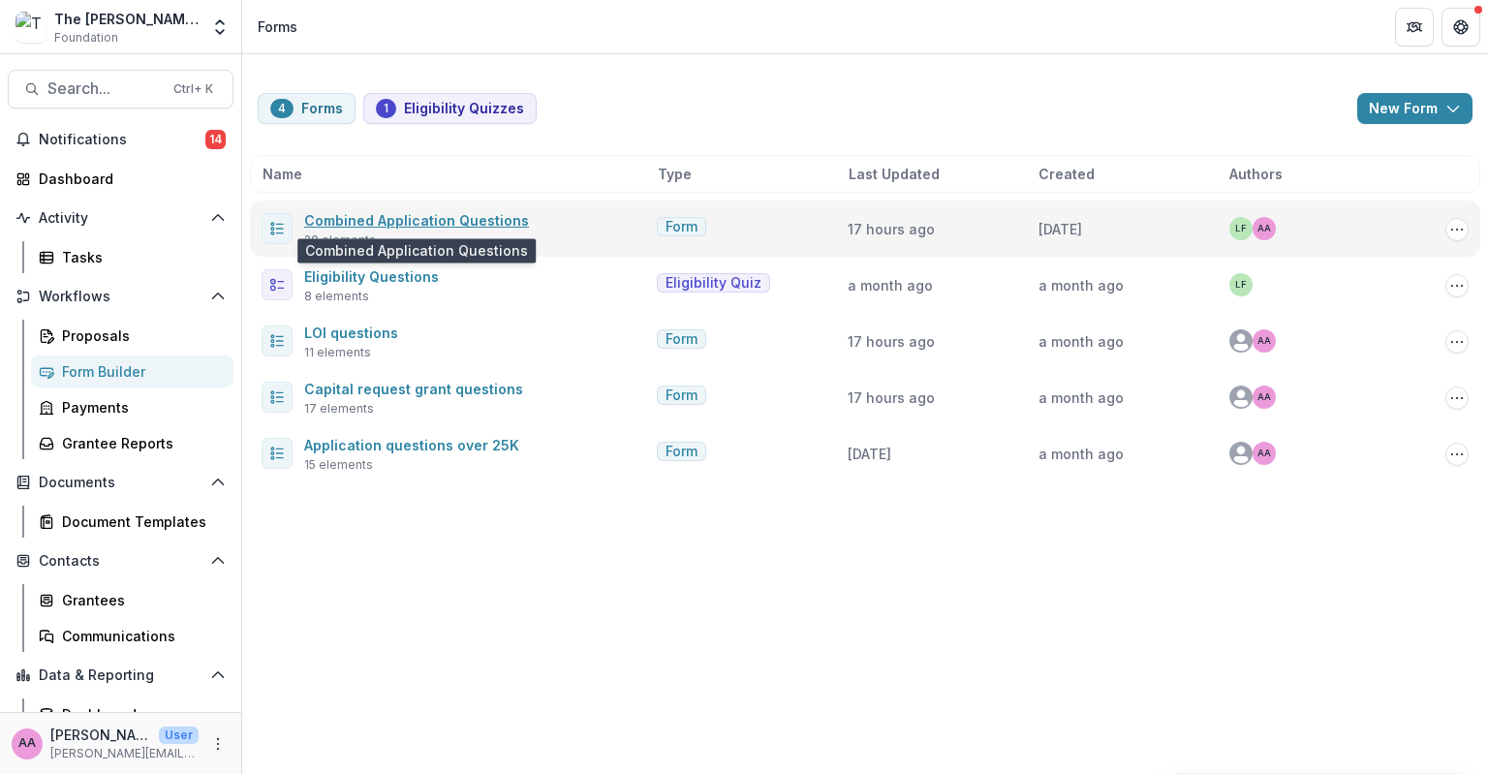
click at [416, 219] on link "Combined Application Questions" at bounding box center [416, 220] width 225 height 16
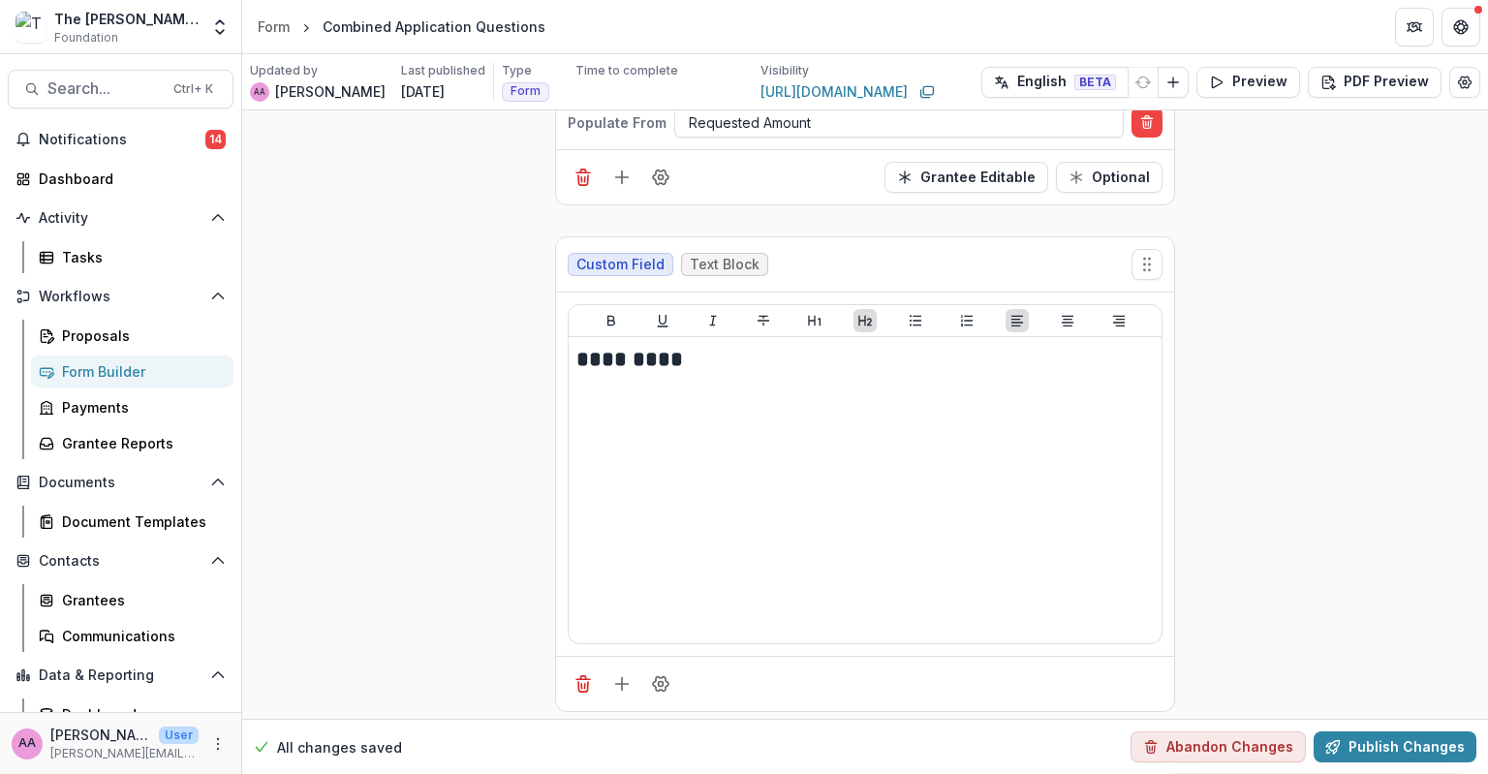
scroll to position [1360, 0]
click at [275, 25] on div "Form" at bounding box center [274, 26] width 32 height 20
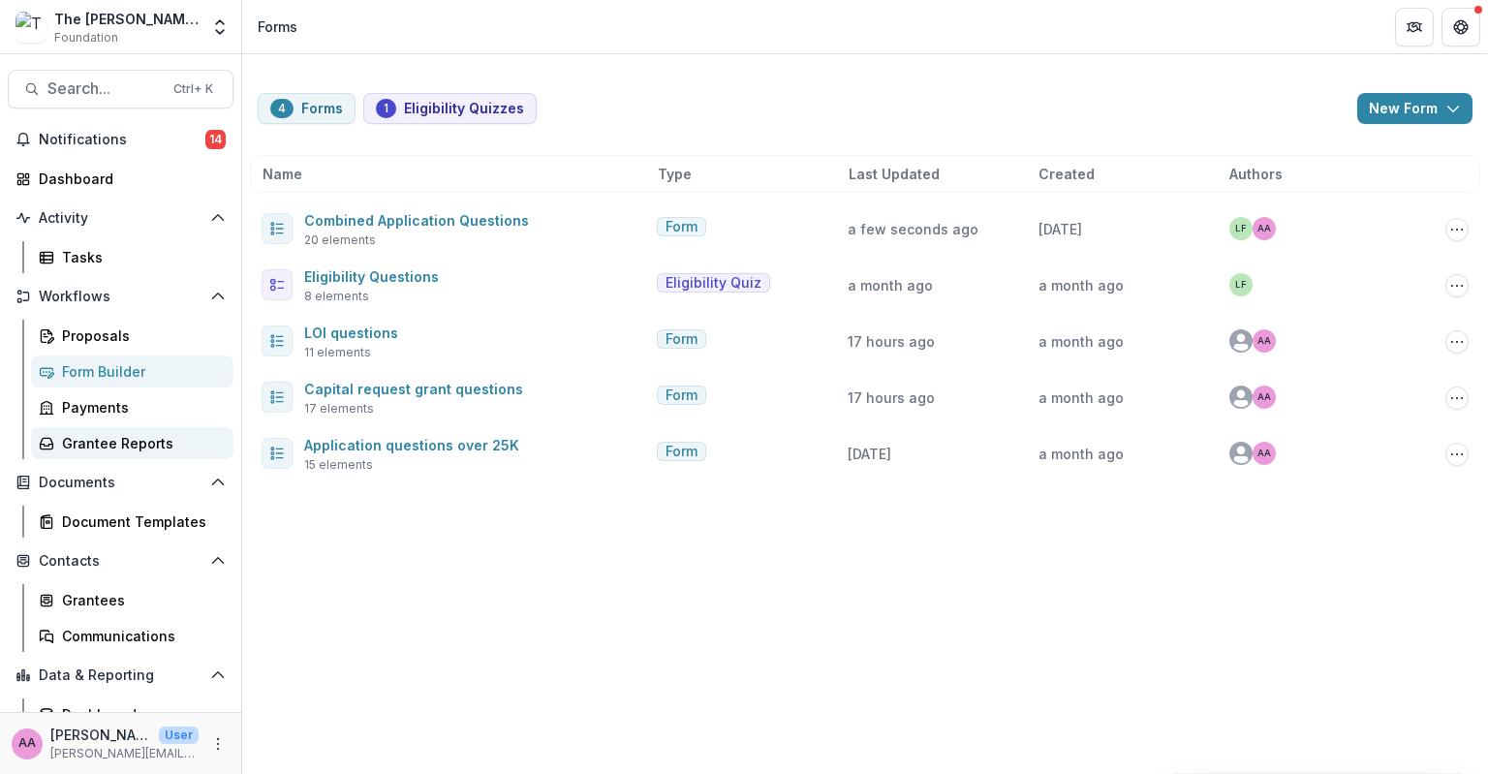
click at [122, 436] on div "Grantee Reports" at bounding box center [140, 443] width 156 height 20
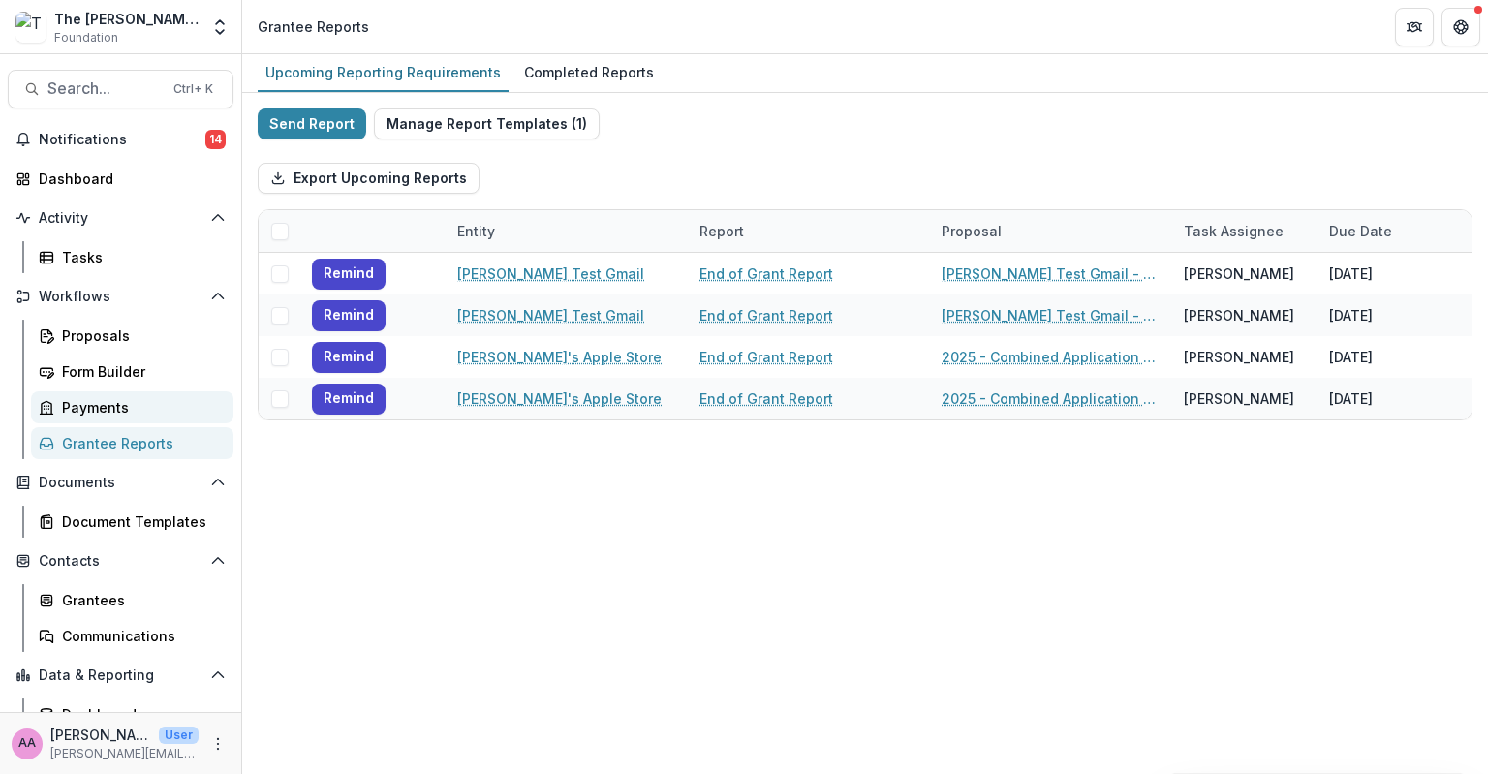
click at [128, 413] on div "Payments" at bounding box center [140, 407] width 156 height 20
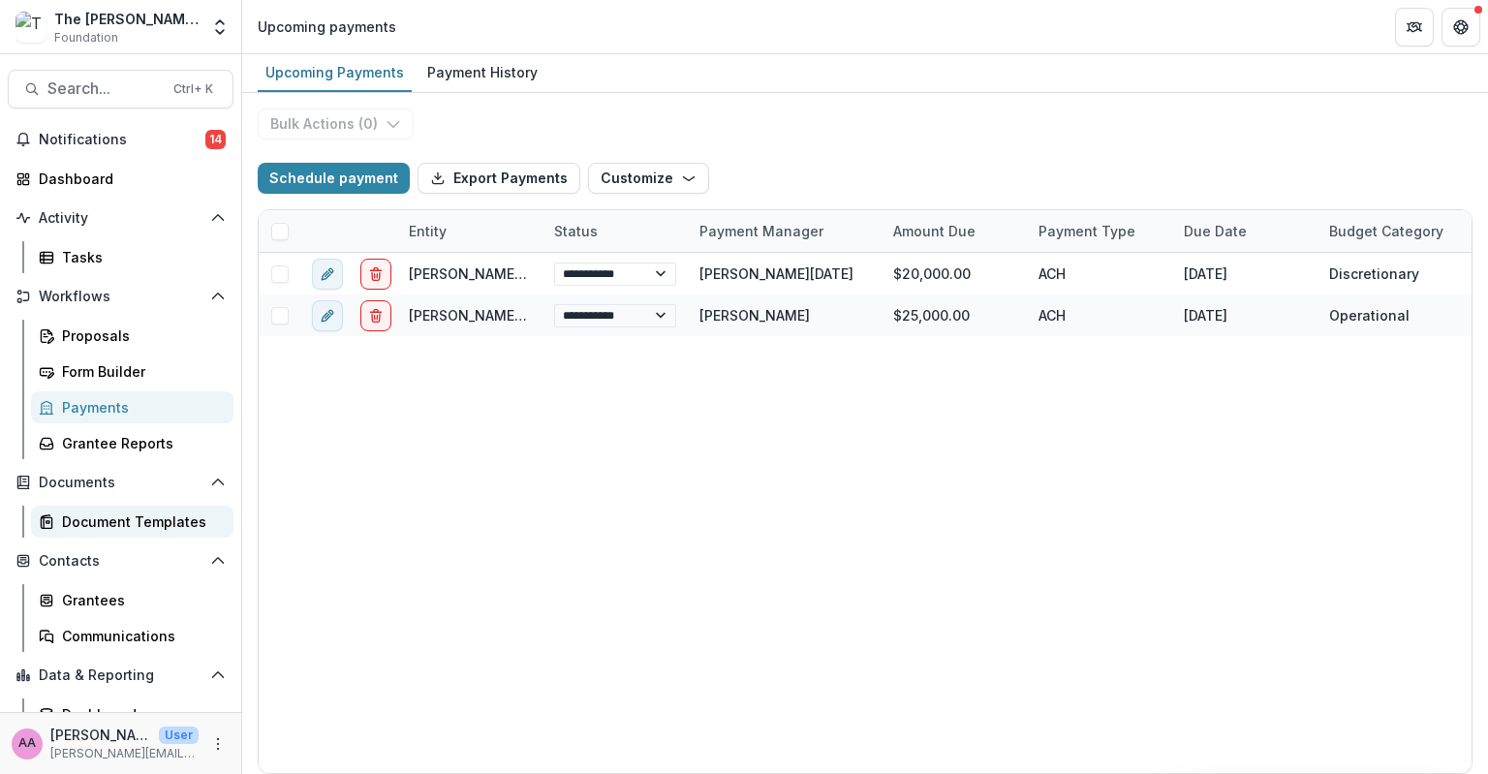
click at [131, 514] on div "Document Templates" at bounding box center [140, 522] width 156 height 20
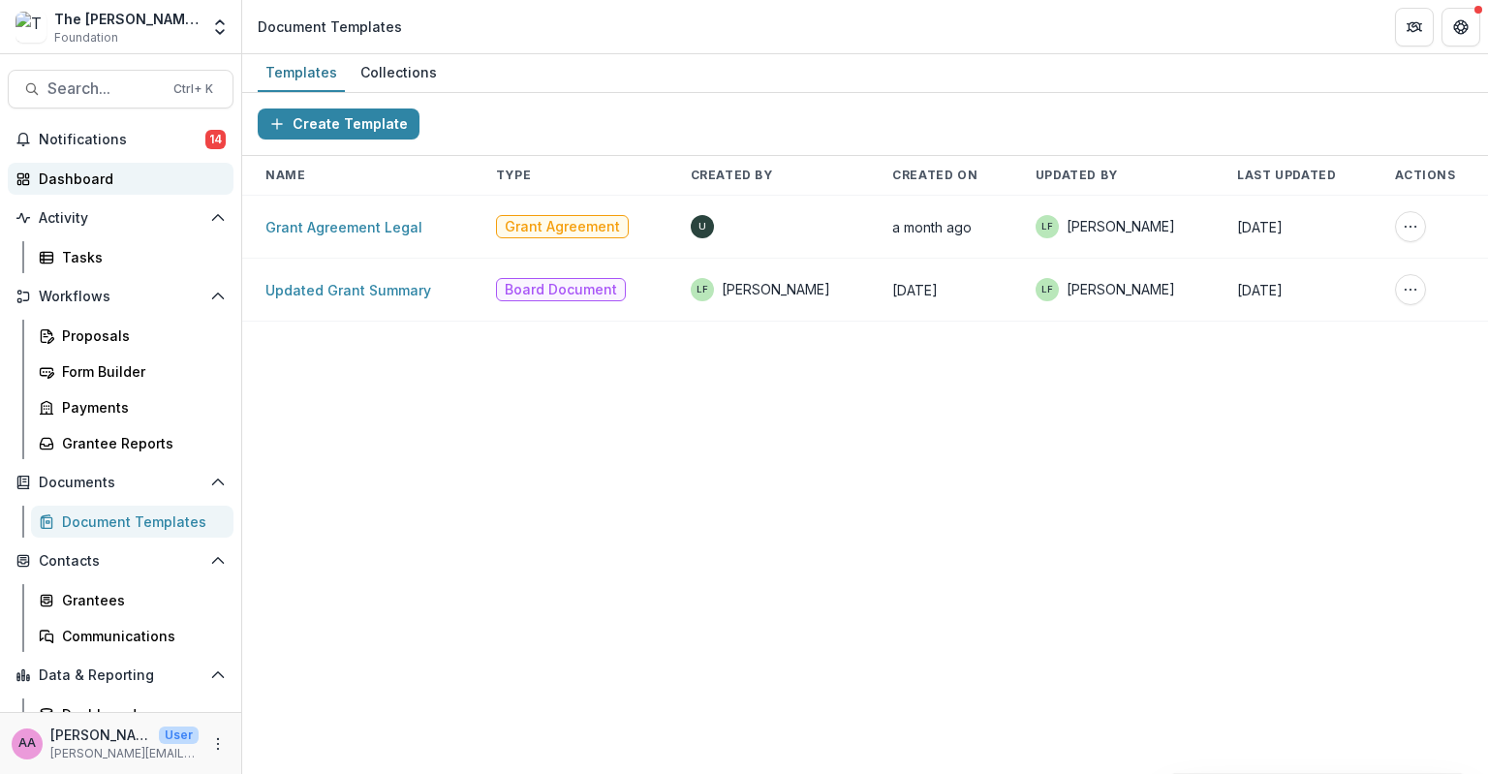
click at [97, 170] on div "Dashboard" at bounding box center [128, 179] width 179 height 20
